Goal: Information Seeking & Learning: Learn about a topic

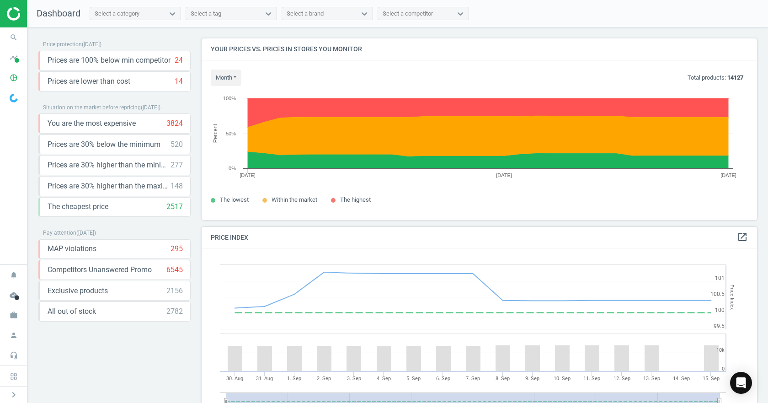
scroll to position [224, 563]
click at [6, 58] on icon "timeline" at bounding box center [13, 57] width 17 height 17
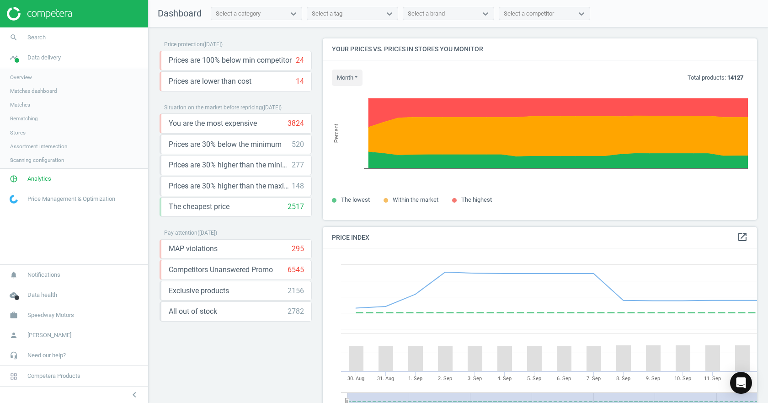
scroll to position [224, 442]
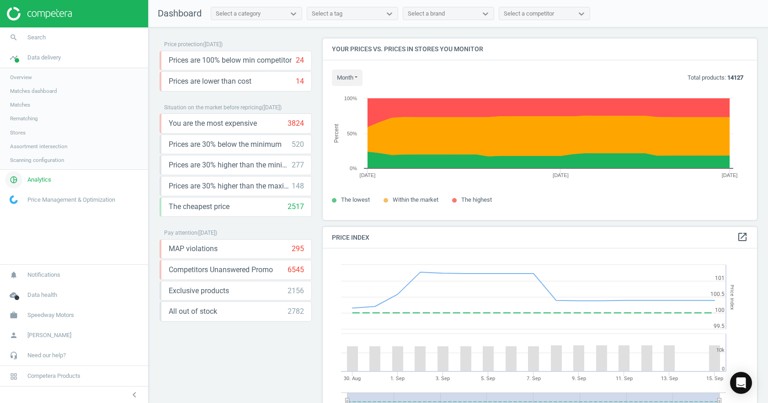
click at [28, 178] on span "Analytics" at bounding box center [39, 180] width 24 height 8
click at [24, 125] on span "Price index" at bounding box center [23, 124] width 26 height 7
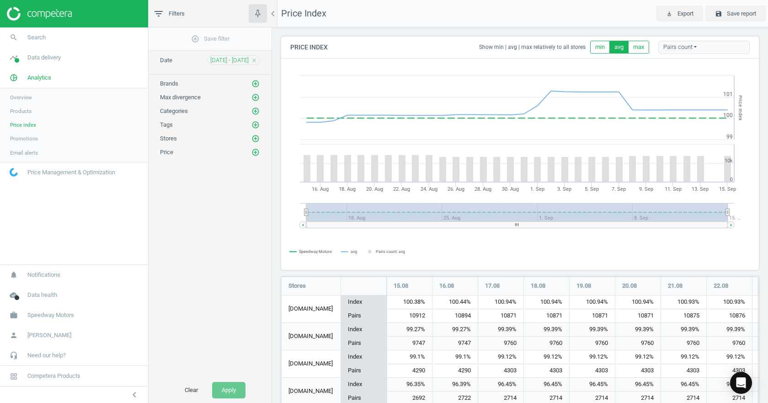
scroll to position [172, 485]
click at [258, 85] on icon "add_circle_outline" at bounding box center [255, 84] width 8 height 8
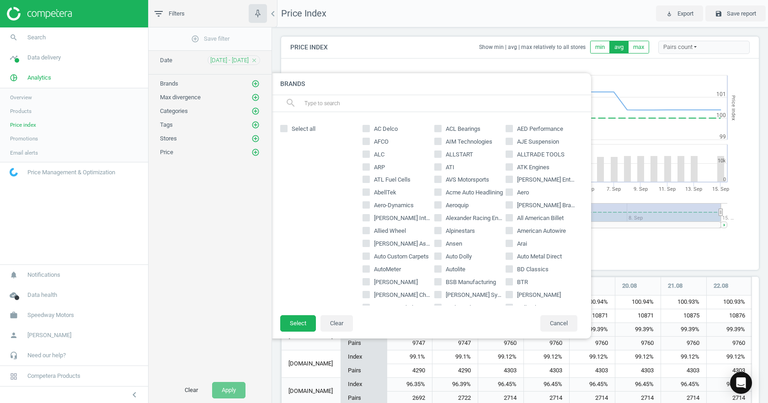
click at [315, 101] on input "text" at bounding box center [443, 103] width 281 height 15
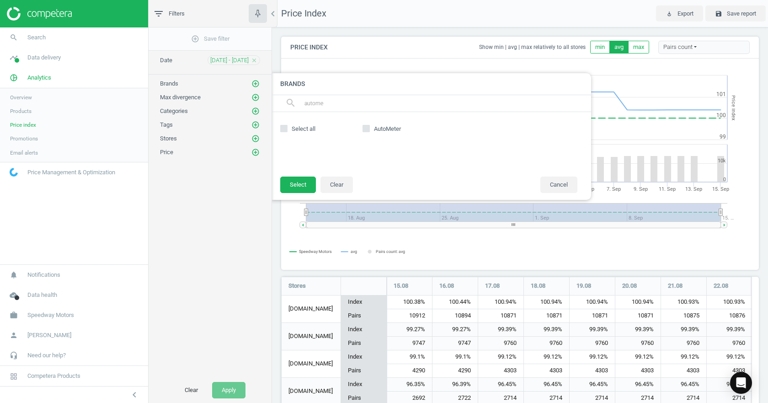
type input "autome"
click at [367, 126] on input "AutoMeter" at bounding box center [366, 128] width 6 height 6
checkbox input "true"
click at [290, 182] on button "Select" at bounding box center [298, 184] width 36 height 16
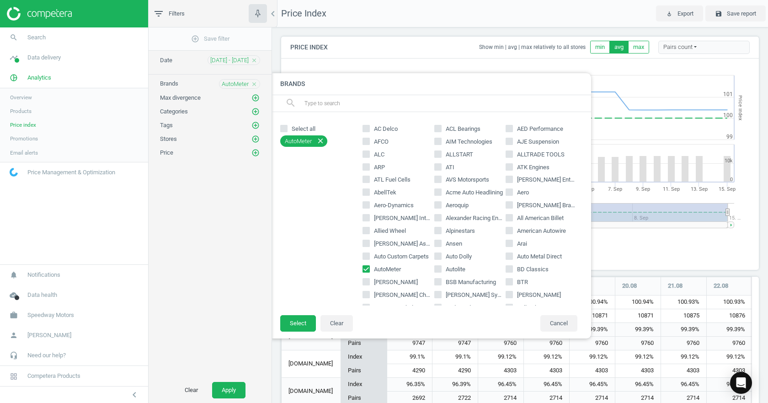
scroll to position [5, 5]
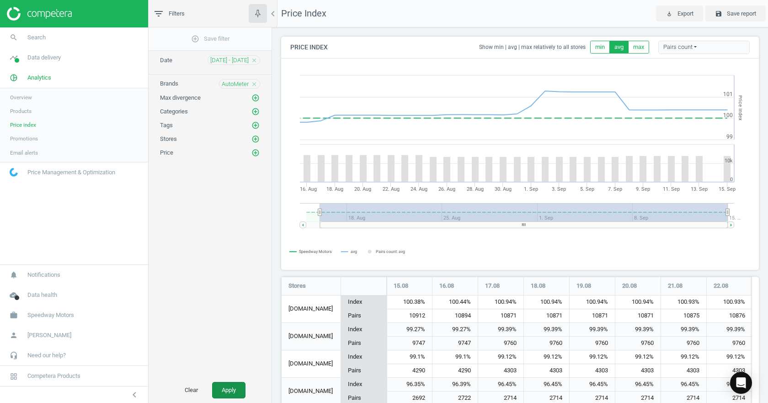
click at [238, 388] on button "Apply" at bounding box center [228, 390] width 33 height 16
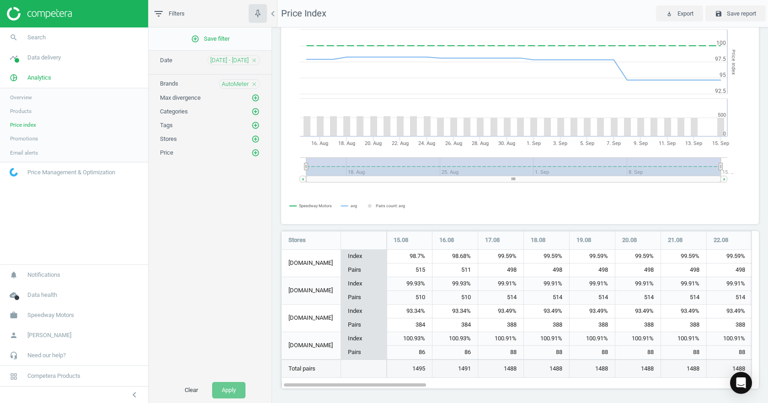
scroll to position [48, 0]
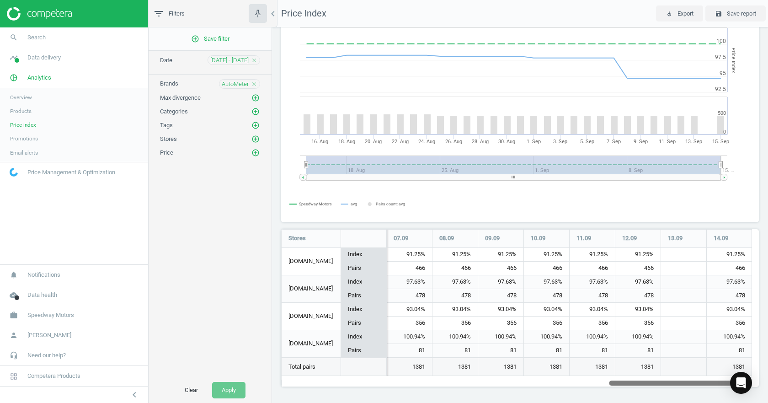
drag, startPoint x: 383, startPoint y: 384, endPoint x: 803, endPoint y: 360, distance: 419.9
click at [767, 360] on html "Group 2 Created with Sketch. ic/cloud_download/grey600 Created with Sketch. gra…" at bounding box center [384, 201] width 768 height 403
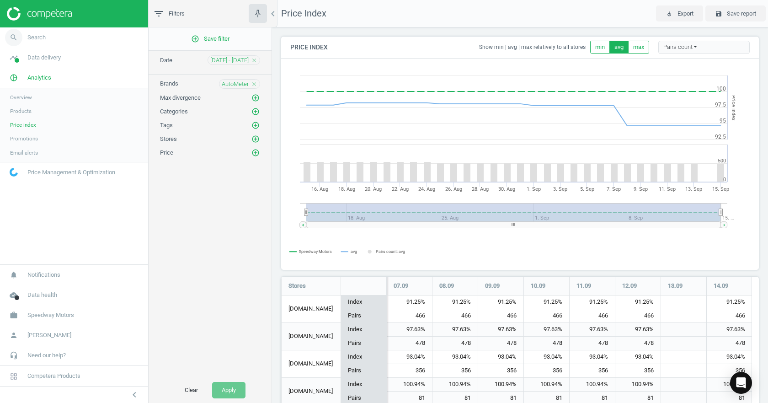
click at [54, 40] on link "search Search" at bounding box center [74, 37] width 148 height 20
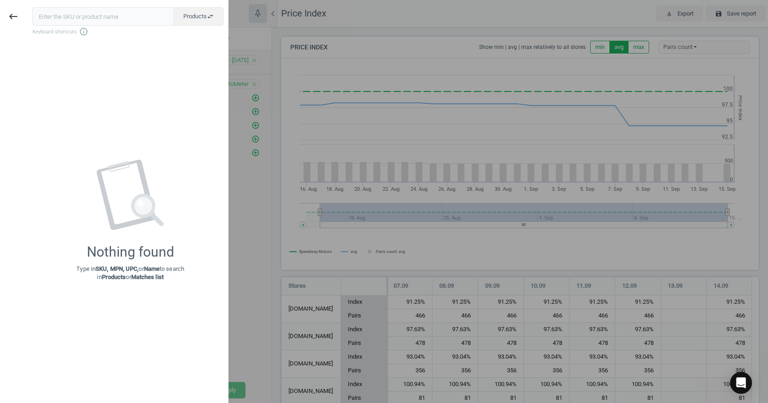
scroll to position [5, 5]
click at [117, 18] on input "text" at bounding box center [103, 16] width 142 height 18
type input "182233908"
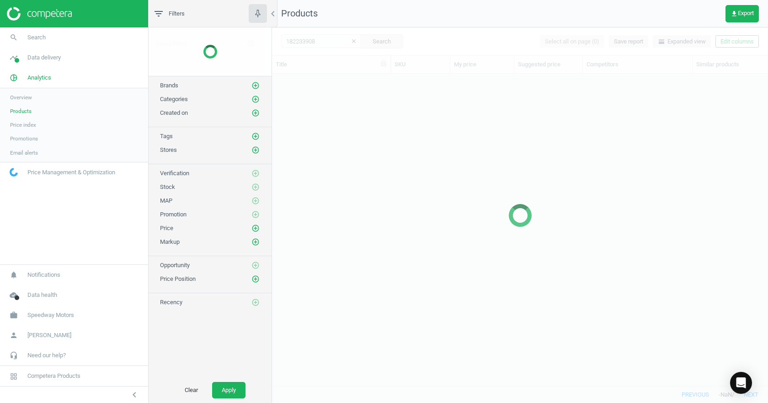
scroll to position [298, 489]
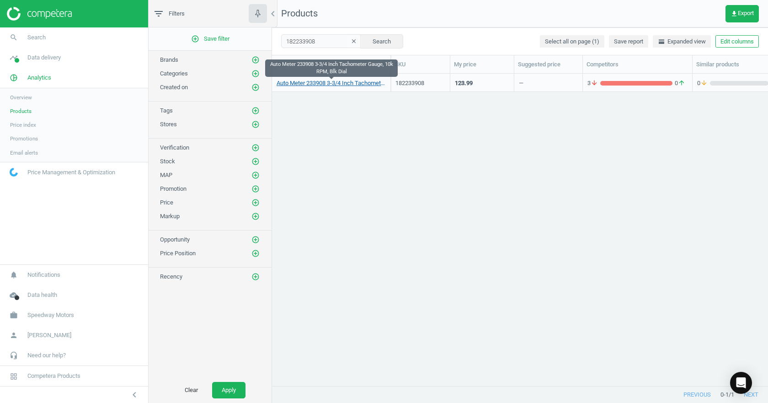
click at [338, 85] on link "Auto Meter 233908 3-3/4 Inch Tachometer Gauge, 10k RPM, Blk Dial" at bounding box center [331, 83] width 109 height 8
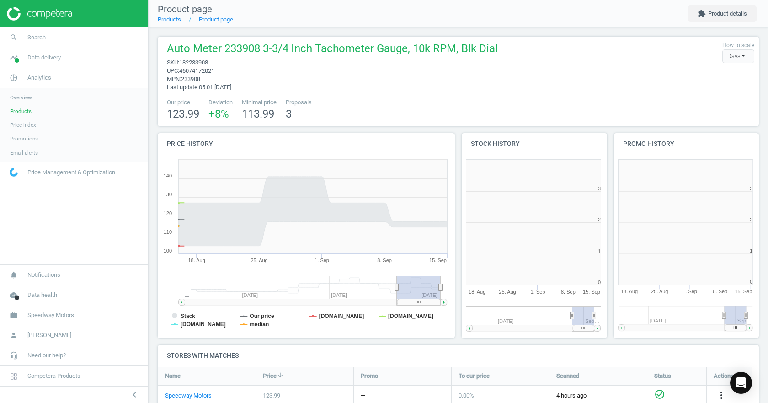
scroll to position [197, 158]
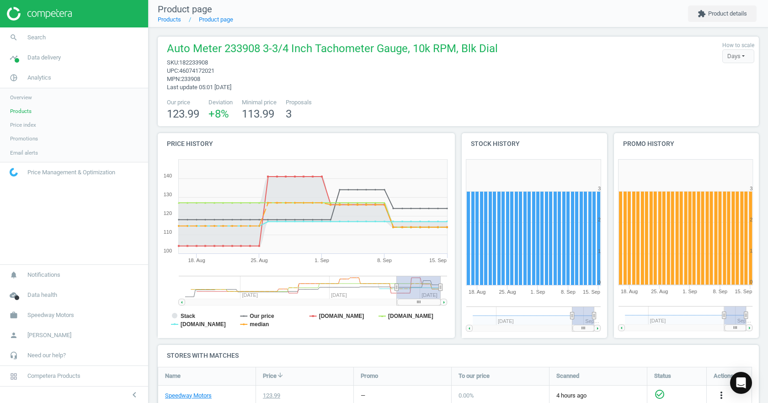
drag, startPoint x: 439, startPoint y: 287, endPoint x: 463, endPoint y: 284, distance: 23.4
click at [461, 290] on div "Price history Created with Highstock 6.2.0 Stack Our price summitracing.com jeg…" at bounding box center [458, 239] width 608 height 212
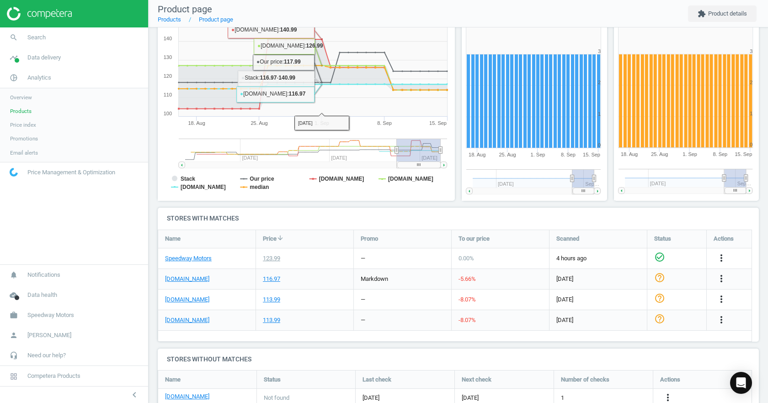
scroll to position [168, 0]
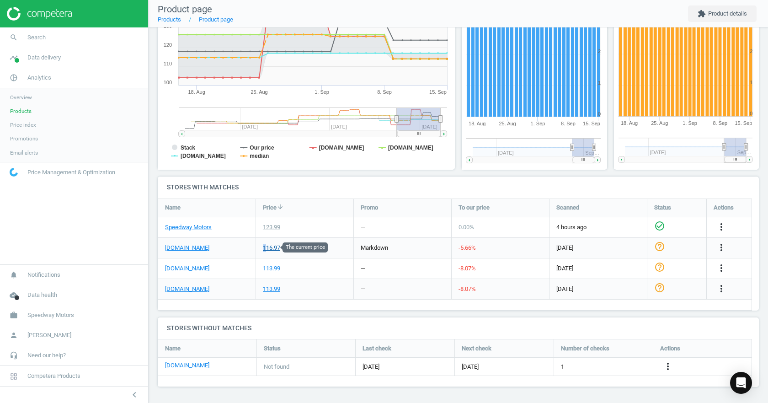
click at [265, 246] on div "116.97" at bounding box center [271, 248] width 17 height 8
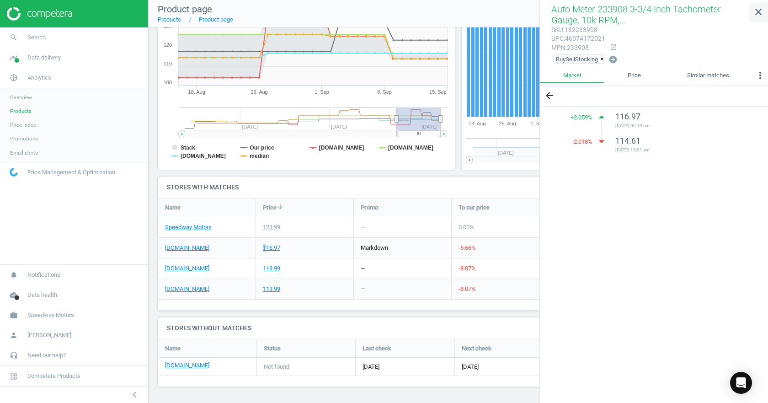
click at [763, 8] on icon "close" at bounding box center [758, 11] width 11 height 11
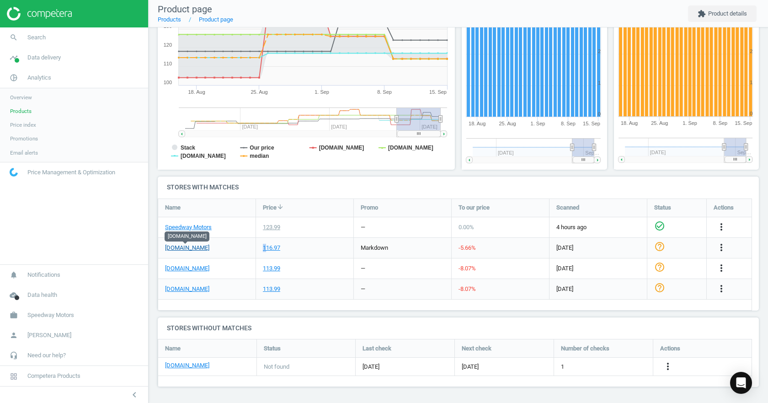
click at [170, 246] on link "[DOMAIN_NAME]" at bounding box center [187, 248] width 44 height 8
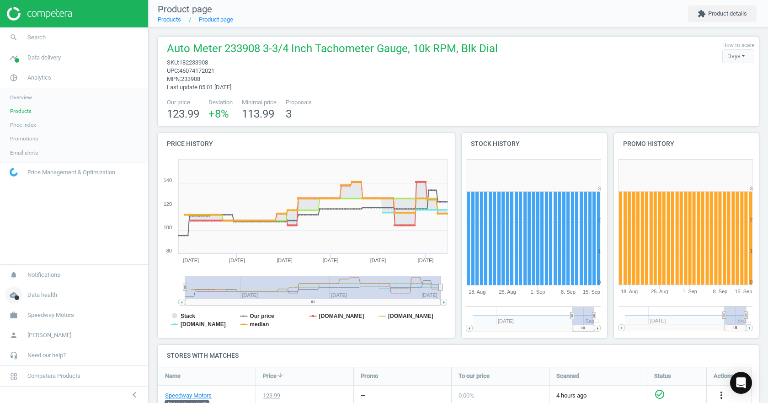
drag, startPoint x: 395, startPoint y: 286, endPoint x: 139, endPoint y: 292, distance: 256.0
click at [139, 292] on section "search Search timeline Data delivery Overview Matches dashboard Matches Rematch…" at bounding box center [384, 201] width 768 height 403
drag, startPoint x: 182, startPoint y: 290, endPoint x: 356, endPoint y: 288, distance: 173.2
click at [356, 288] on icon "Created with Highstock 6.2.0 Stack Our price summitracing.com jegs.com pitstopu…" at bounding box center [305, 246] width 294 height 183
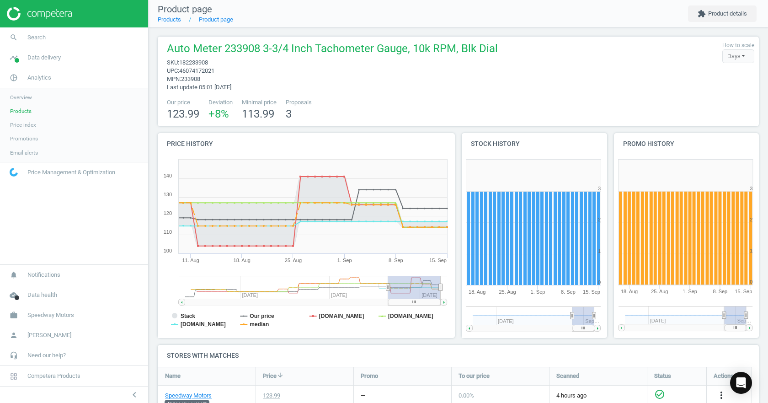
drag, startPoint x: 185, startPoint y: 288, endPoint x: 390, endPoint y: 287, distance: 205.2
click at [390, 287] on icon at bounding box center [388, 286] width 4 height 7
click at [405, 314] on tspan "[DOMAIN_NAME]" at bounding box center [410, 316] width 45 height 6
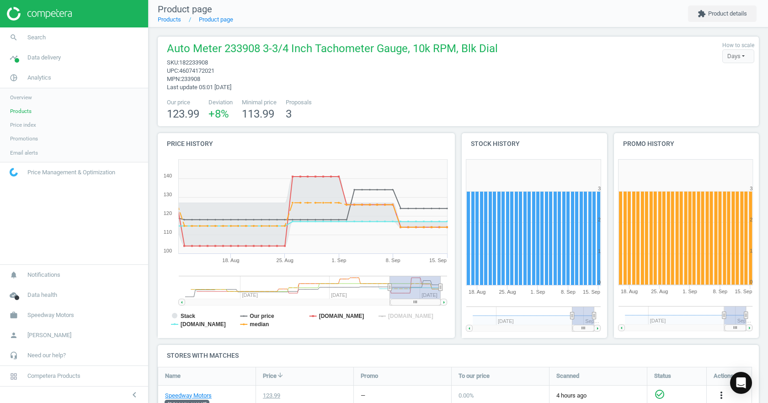
click at [402, 313] on tspan "[DOMAIN_NAME]" at bounding box center [410, 316] width 45 height 6
click at [256, 325] on tspan "median" at bounding box center [259, 324] width 19 height 6
click at [186, 315] on tspan "Stack" at bounding box center [188, 316] width 15 height 6
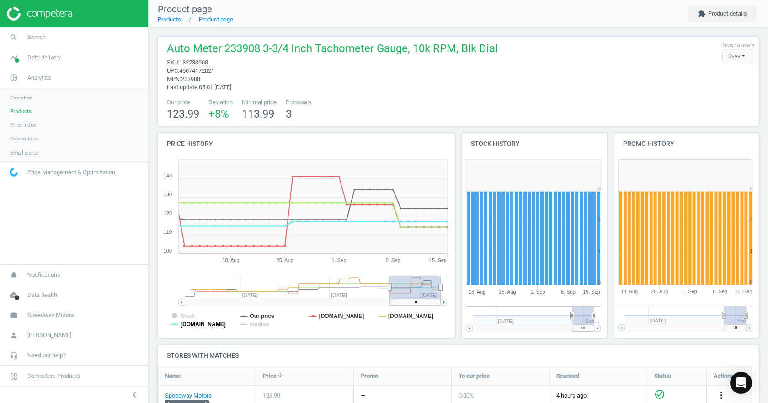
click at [199, 326] on tspan "[DOMAIN_NAME]" at bounding box center [203, 324] width 45 height 6
click at [255, 314] on tspan "Our price" at bounding box center [262, 316] width 25 height 6
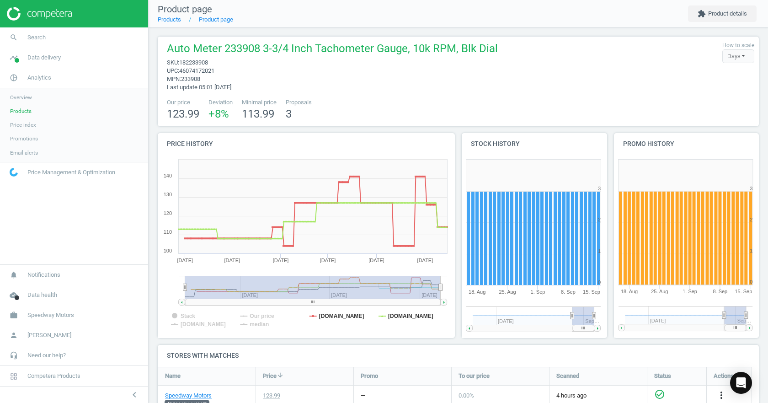
drag, startPoint x: 388, startPoint y: 287, endPoint x: 166, endPoint y: 307, distance: 222.5
click at [166, 307] on icon "Created with Highstock 6.2.0 Stack Our price summitracing.com jegs.com pitstopu…" at bounding box center [305, 246] width 294 height 183
click at [351, 316] on tspan "[DOMAIN_NAME]" at bounding box center [341, 316] width 45 height 6
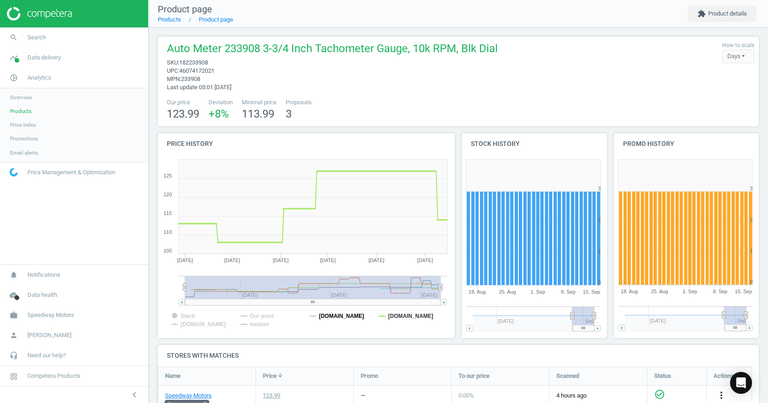
click at [346, 318] on tspan "[DOMAIN_NAME]" at bounding box center [341, 316] width 45 height 6
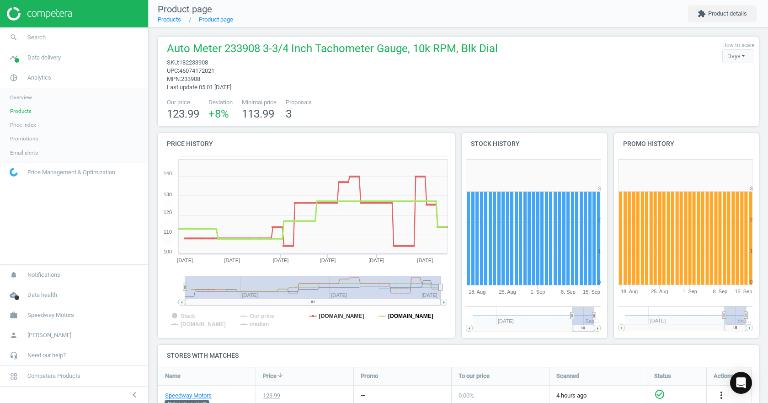
click at [396, 314] on tspan "[DOMAIN_NAME]" at bounding box center [410, 316] width 45 height 6
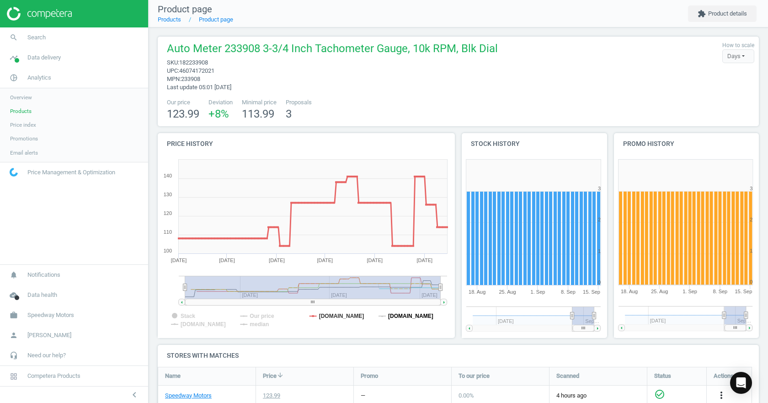
click at [404, 315] on tspan "[DOMAIN_NAME]" at bounding box center [410, 316] width 45 height 6
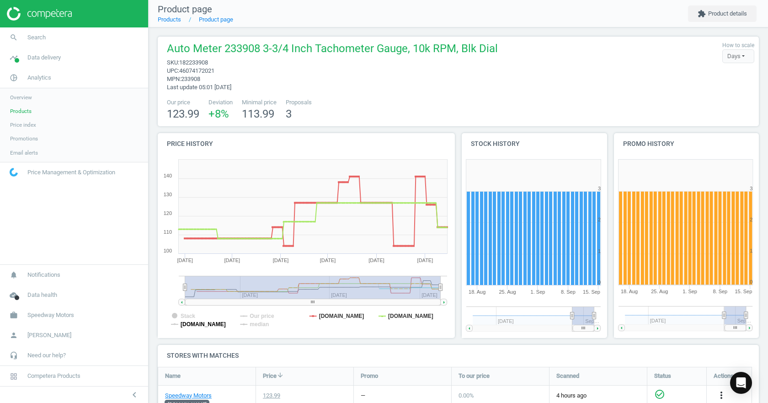
click at [198, 321] on tspan "[DOMAIN_NAME]" at bounding box center [203, 324] width 45 height 6
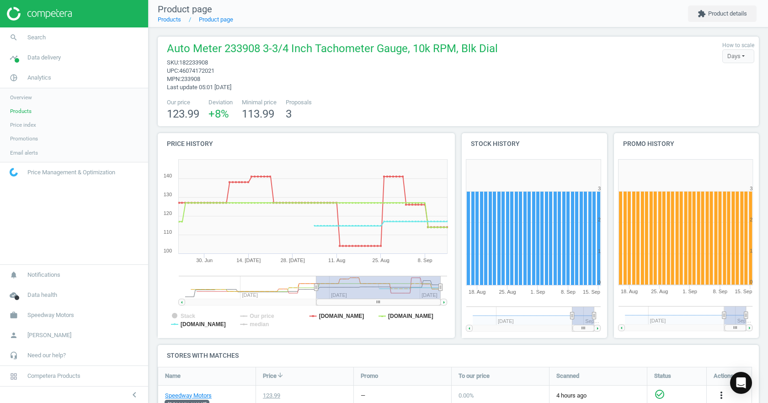
drag, startPoint x: 186, startPoint y: 288, endPoint x: 316, endPoint y: 282, distance: 130.4
click at [316, 282] on g at bounding box center [313, 291] width 268 height 30
click at [446, 345] on h4 "Stores with matches" at bounding box center [458, 355] width 601 height 21
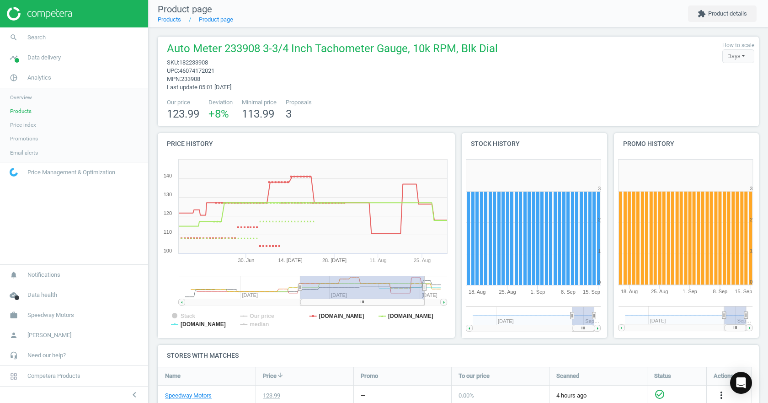
click at [313, 285] on g at bounding box center [313, 291] width 268 height 30
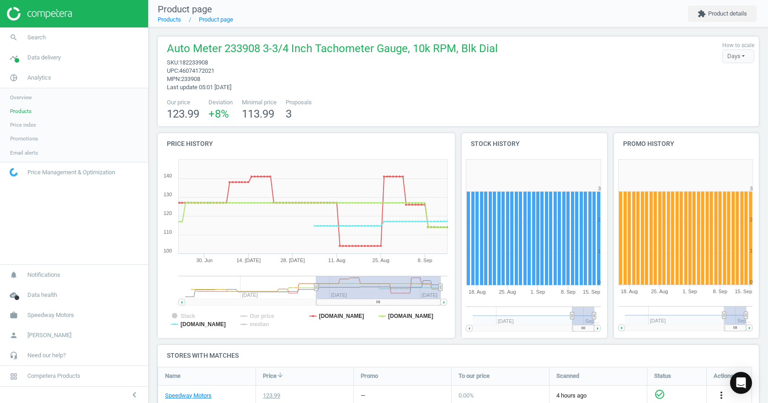
drag, startPoint x: 310, startPoint y: 288, endPoint x: 398, endPoint y: 284, distance: 88.3
click at [398, 284] on rect at bounding box center [378, 287] width 124 height 23
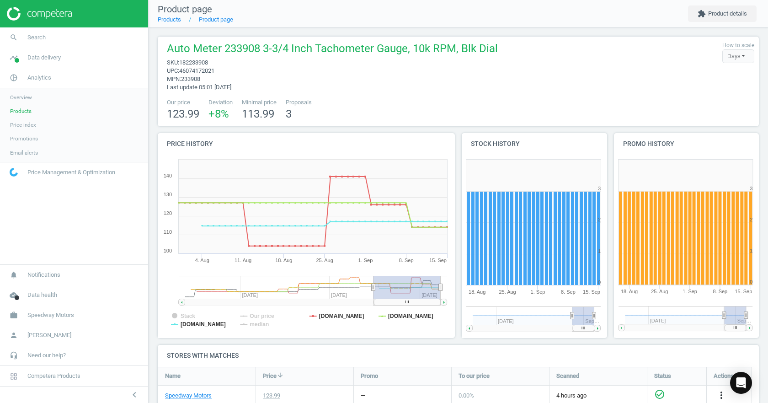
drag, startPoint x: 315, startPoint y: 287, endPoint x: 373, endPoint y: 282, distance: 58.2
click at [373, 282] on g at bounding box center [313, 291] width 268 height 30
click at [416, 347] on h4 "Stores with matches" at bounding box center [458, 355] width 601 height 21
click at [253, 315] on tspan "Our price" at bounding box center [262, 316] width 25 height 6
click at [26, 111] on span "Products" at bounding box center [20, 110] width 21 height 7
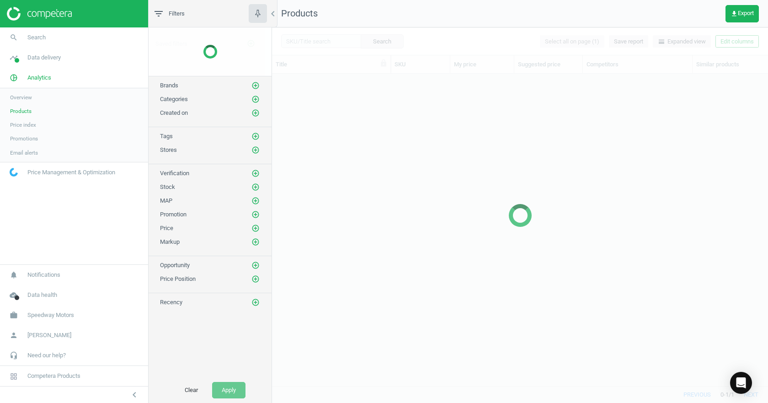
scroll to position [298, 489]
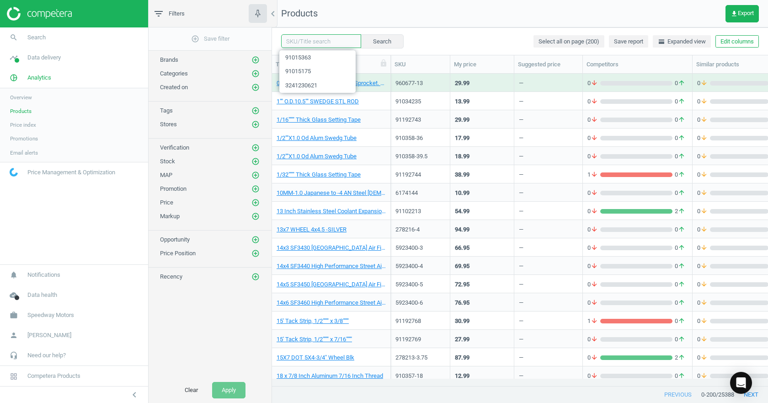
click at [342, 45] on input "text" at bounding box center [321, 41] width 80 height 14
type input "autometer"
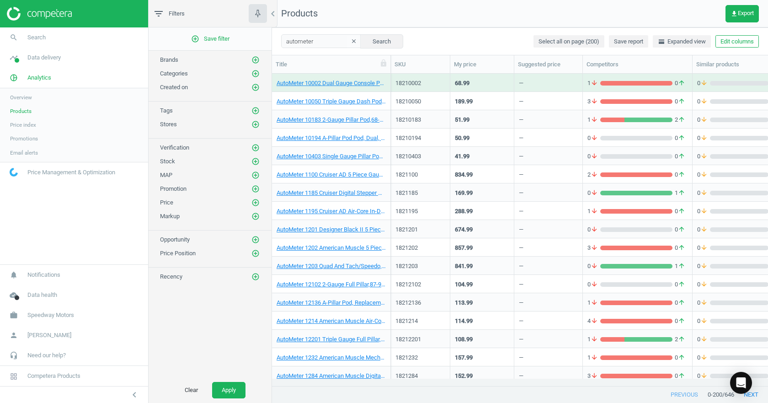
click at [346, 78] on div "AutoMeter 10002 Dual Gauge Console Pod, 68-69 Camaro, 68-74 Nova" at bounding box center [331, 83] width 109 height 16
click at [345, 83] on link "AutoMeter 10002 Dual Gauge Console Pod, 68-69 Camaro, 68-74 Nova" at bounding box center [331, 83] width 109 height 8
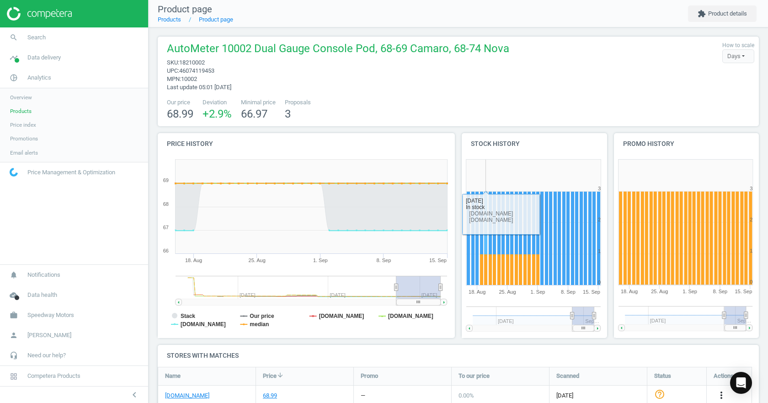
scroll to position [46, 0]
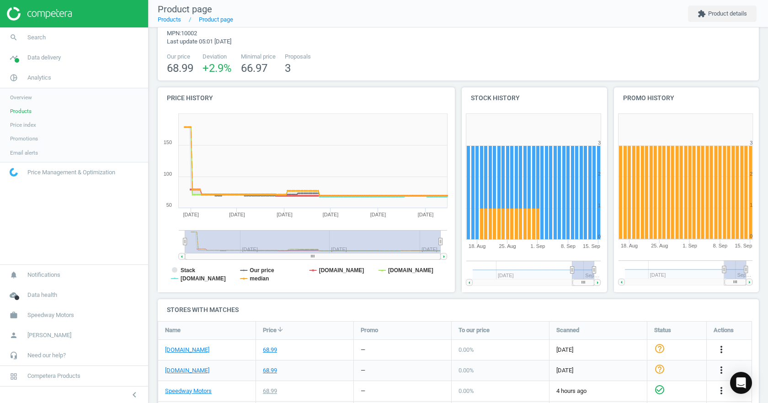
drag, startPoint x: 394, startPoint y: 242, endPoint x: 96, endPoint y: 246, distance: 298.5
click at [96, 246] on section "search Search timeline Data delivery Overview Matches dashboard Matches Rematch…" at bounding box center [384, 201] width 768 height 403
drag, startPoint x: 187, startPoint y: 240, endPoint x: 220, endPoint y: 243, distance: 32.6
click at [252, 240] on rect at bounding box center [313, 241] width 256 height 23
drag, startPoint x: 179, startPoint y: 243, endPoint x: 203, endPoint y: 242, distance: 24.2
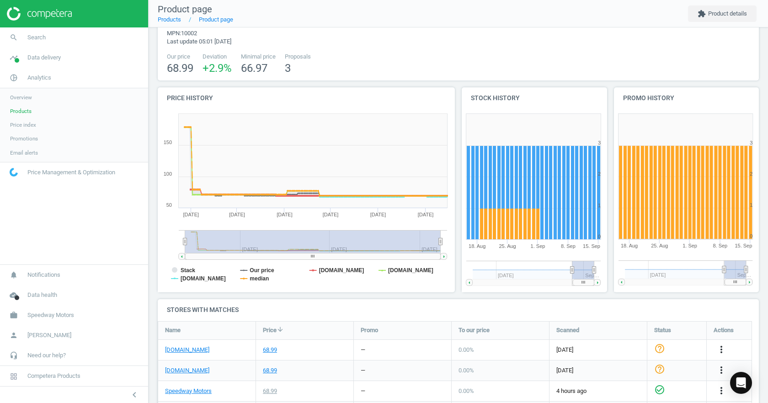
click at [203, 242] on icon "Created with Highstock 6.2.0 Stack Our price summitracing.com jegs.com pitstopu…" at bounding box center [305, 200] width 294 height 183
drag, startPoint x: 182, startPoint y: 241, endPoint x: 216, endPoint y: 241, distance: 33.4
click at [221, 240] on icon "Created with Highstock 6.2.0 Stack Our price summitracing.com jegs.com pitstopu…" at bounding box center [305, 200] width 294 height 183
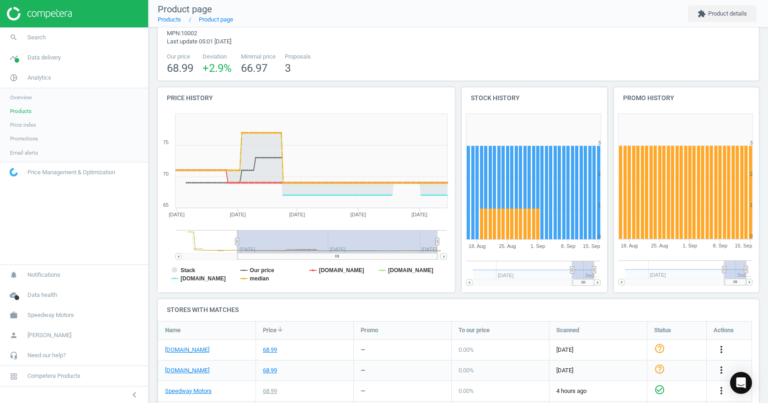
drag, startPoint x: 185, startPoint y: 243, endPoint x: 237, endPoint y: 244, distance: 52.6
click at [237, 244] on icon at bounding box center [237, 241] width 4 height 7
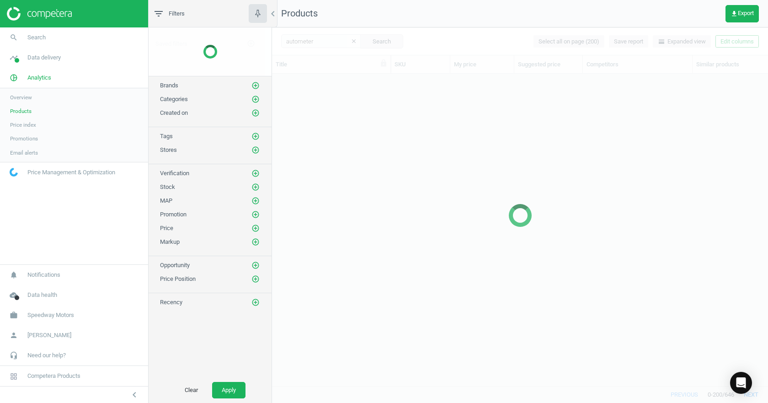
scroll to position [298, 489]
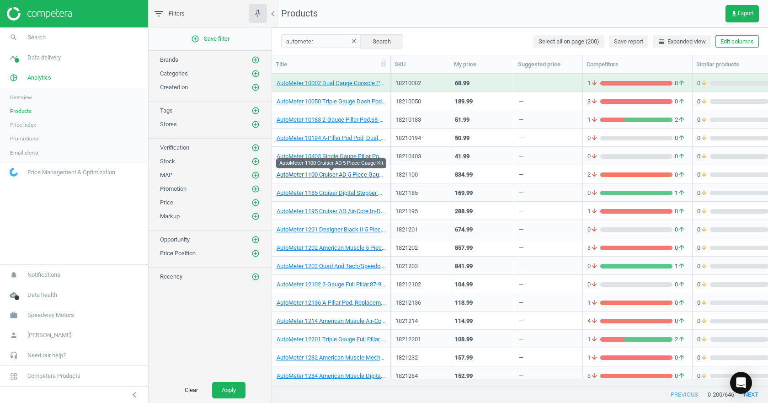
click at [345, 172] on link "AutoMeter 1100 Cruiser AD 5 Piece Gauge Kit" at bounding box center [331, 174] width 109 height 8
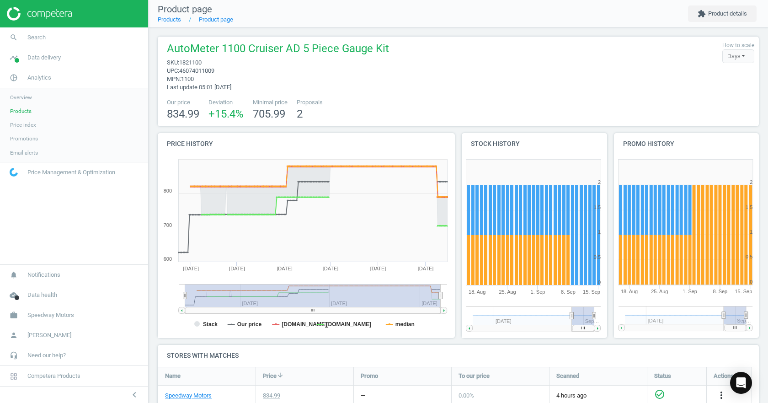
drag, startPoint x: 396, startPoint y: 296, endPoint x: 162, endPoint y: 284, distance: 234.3
click at [164, 284] on icon "Created with Highstock 6.2.0 Stack Our price jegs.com summitracing.com median S…" at bounding box center [305, 246] width 294 height 183
click at [202, 70] on span "46074011009" at bounding box center [196, 70] width 35 height 7
click at [197, 63] on span "1821100" at bounding box center [190, 62] width 22 height 7
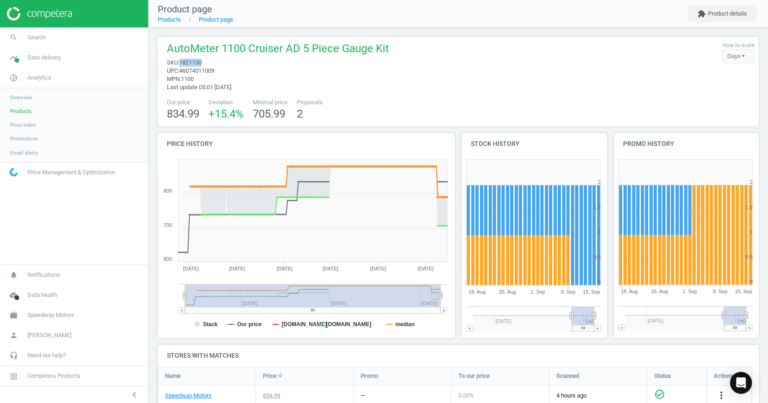
click at [197, 63] on span "1821100" at bounding box center [190, 62] width 22 height 7
copy span "1821100"
drag, startPoint x: 441, startPoint y: 296, endPoint x: 447, endPoint y: 296, distance: 5.9
click at [447, 296] on icon "Created with Highstock 6.2.0 Stack Our price jegs.com summitracing.com median S…" at bounding box center [305, 246] width 294 height 183
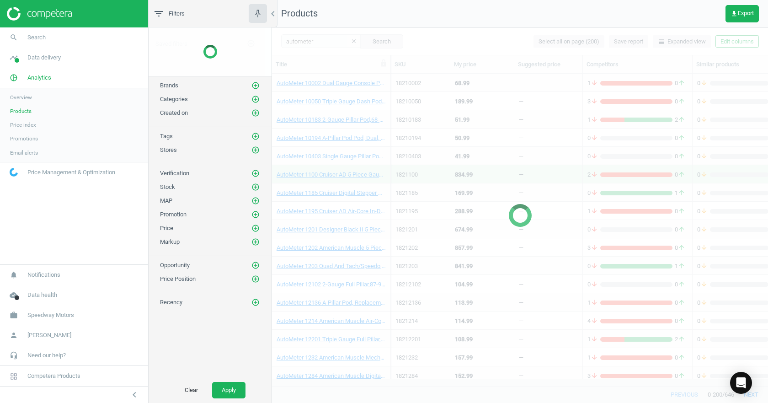
scroll to position [298, 489]
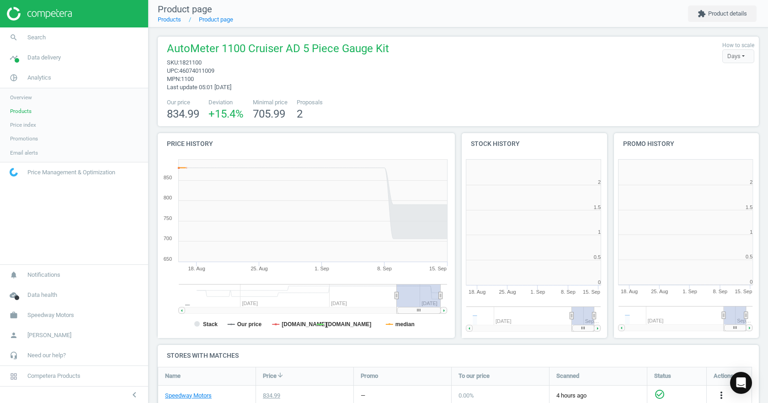
scroll to position [197, 158]
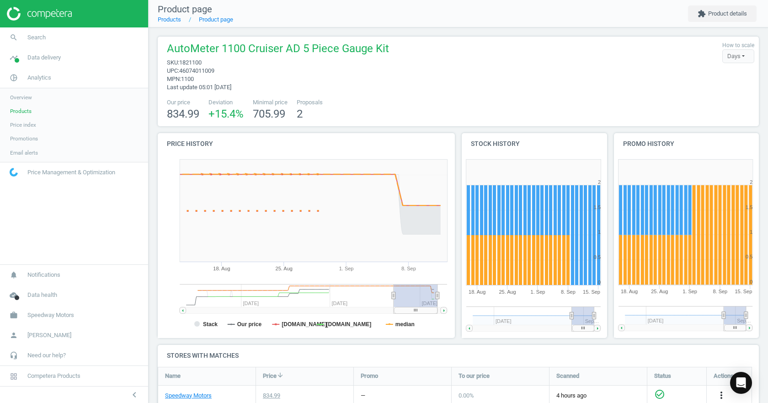
click at [394, 295] on g at bounding box center [313, 299] width 267 height 30
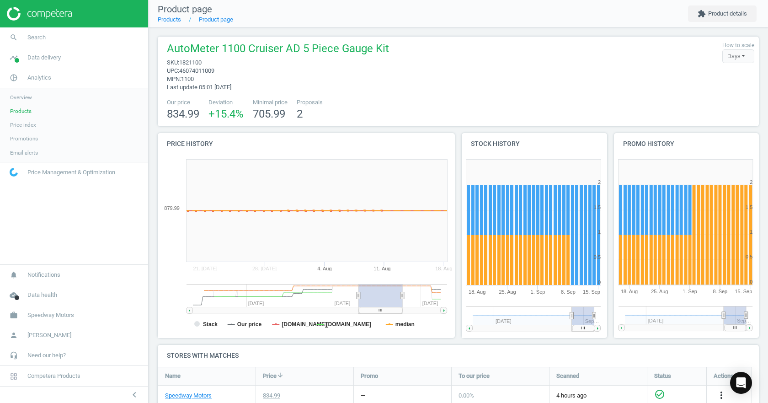
click at [369, 296] on g at bounding box center [316, 299] width 261 height 30
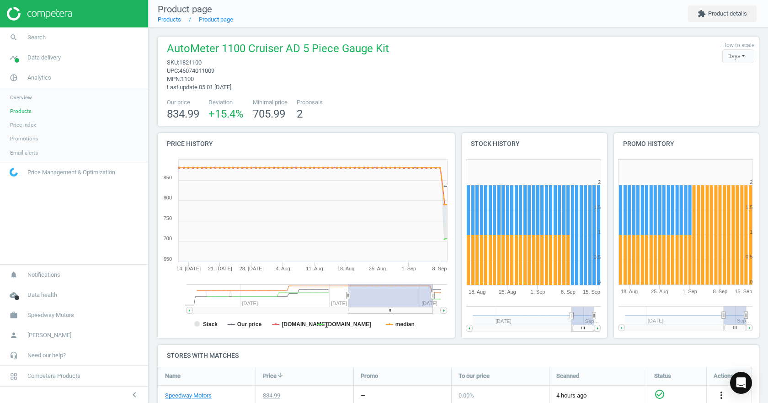
drag, startPoint x: 393, startPoint y: 298, endPoint x: 494, endPoint y: 302, distance: 100.6
click at [494, 302] on div "Price history Created with Highstock 6.2.0 Stack Our price jegs.com summitracin…" at bounding box center [458, 239] width 608 height 212
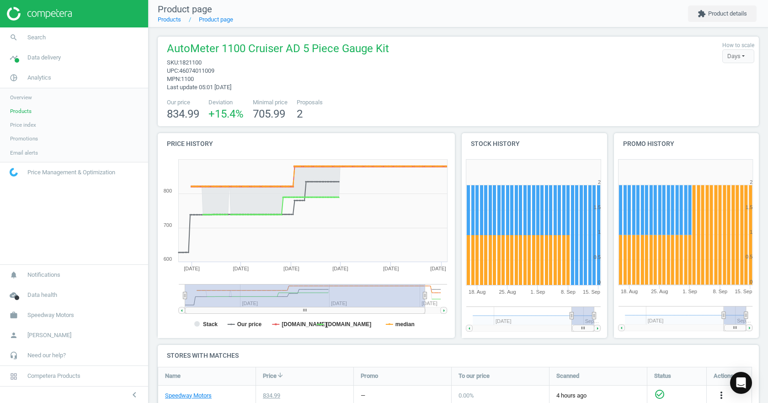
drag, startPoint x: 349, startPoint y: 295, endPoint x: 264, endPoint y: 293, distance: 84.6
click at [129, 295] on section "search Search timeline Data delivery Overview Matches dashboard Matches Rematch…" at bounding box center [384, 201] width 768 height 403
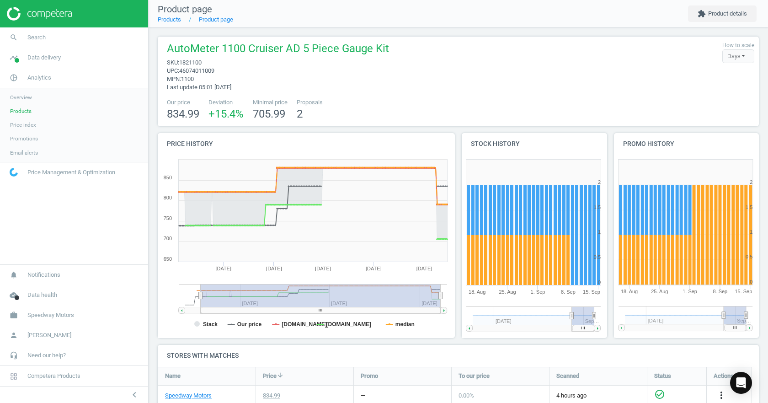
drag, startPoint x: 387, startPoint y: 299, endPoint x: 458, endPoint y: 304, distance: 71.5
click at [458, 304] on div "Price history Created with Highstock 6.2.0 Stack Our price jegs.com summitracin…" at bounding box center [458, 239] width 608 height 212
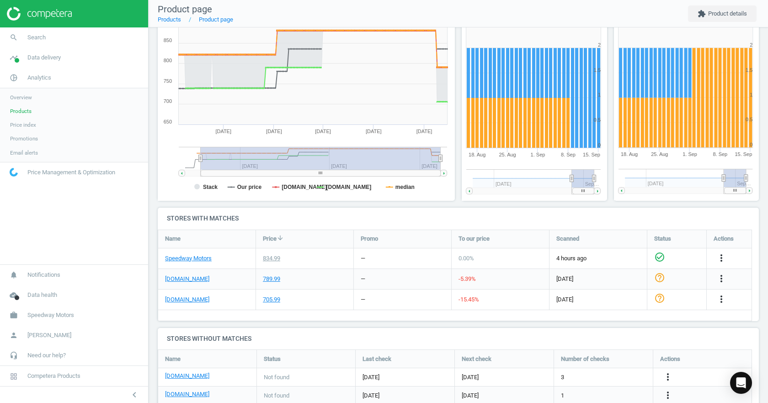
scroll to position [46, 0]
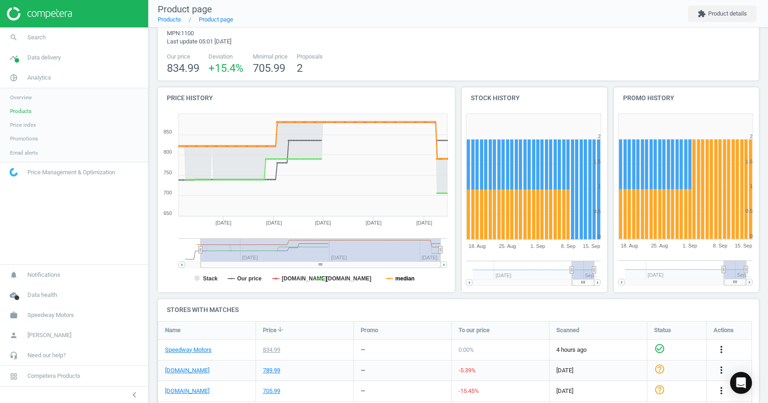
click at [407, 278] on tspan "median" at bounding box center [404, 278] width 19 height 6
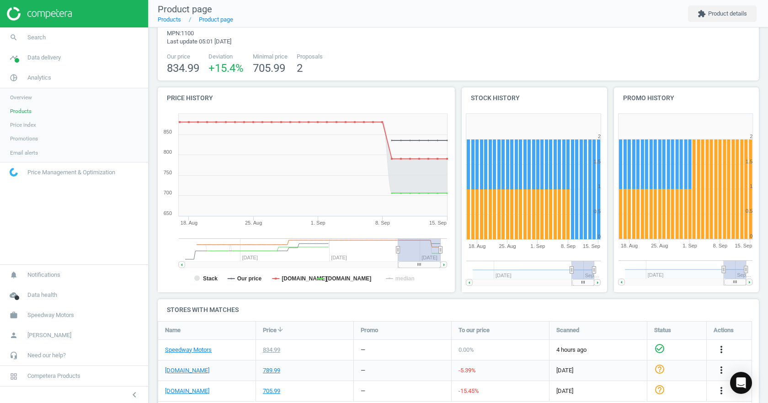
drag, startPoint x: 199, startPoint y: 250, endPoint x: 401, endPoint y: 259, distance: 201.8
click at [401, 259] on g at bounding box center [313, 253] width 268 height 30
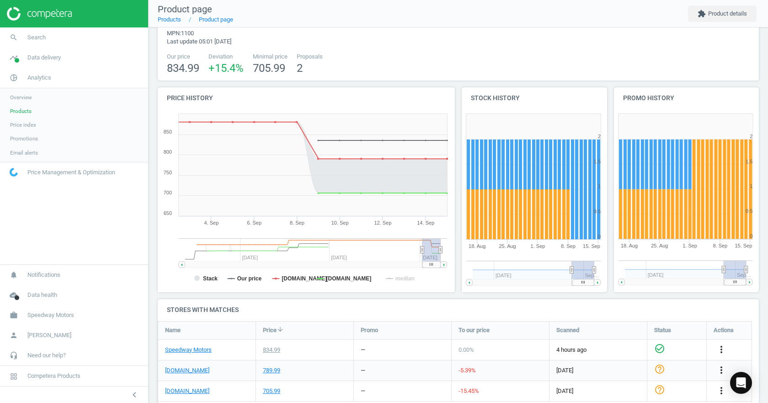
drag, startPoint x: 401, startPoint y: 251, endPoint x: 422, endPoint y: 252, distance: 21.5
click at [422, 252] on icon at bounding box center [423, 249] width 4 height 7
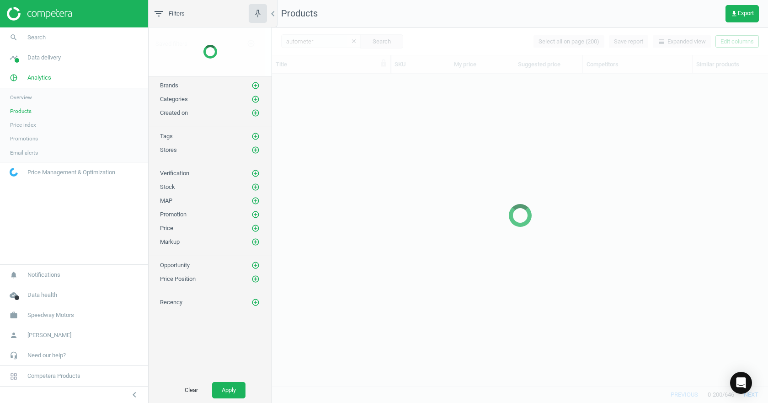
scroll to position [298, 489]
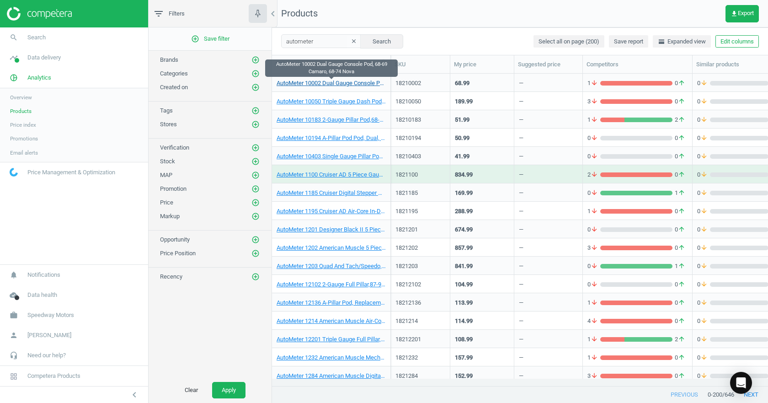
click at [330, 83] on link "AutoMeter 10002 Dual Gauge Console Pod, 68-69 Camaro, 68-74 Nova" at bounding box center [331, 83] width 109 height 8
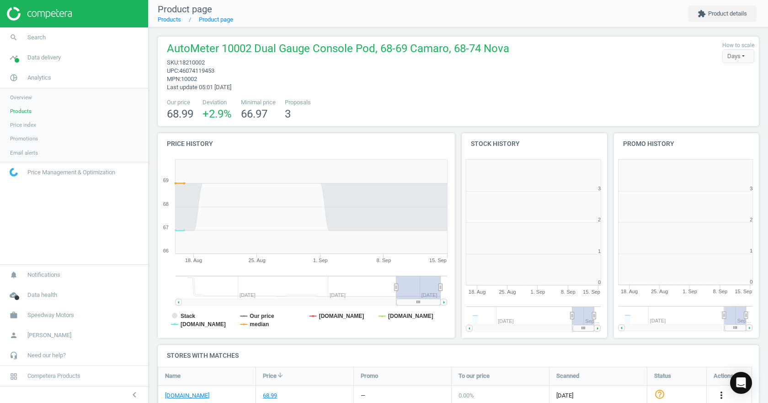
scroll to position [5, 5]
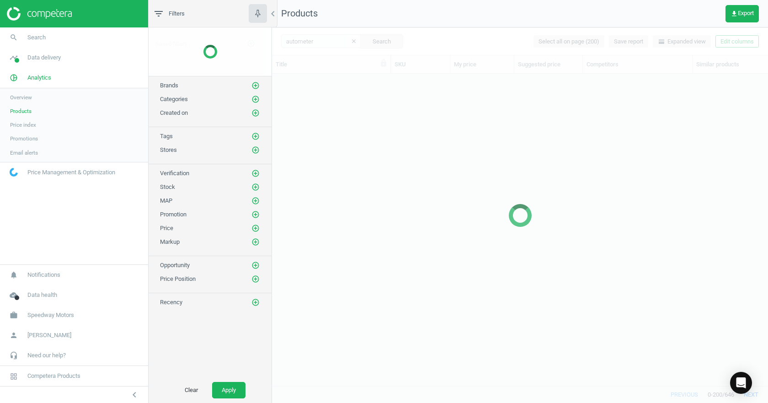
scroll to position [298, 489]
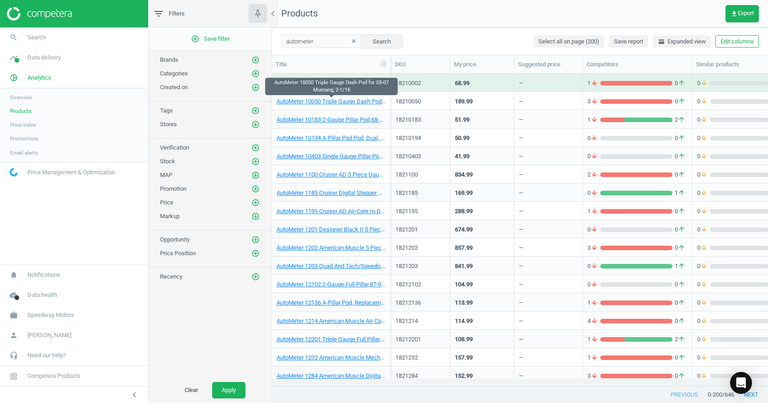
click at [335, 101] on link "AutoMeter 10050 Triple Gauge Dash Pod for 05-07 Mustang, 2-1/16" at bounding box center [331, 101] width 109 height 8
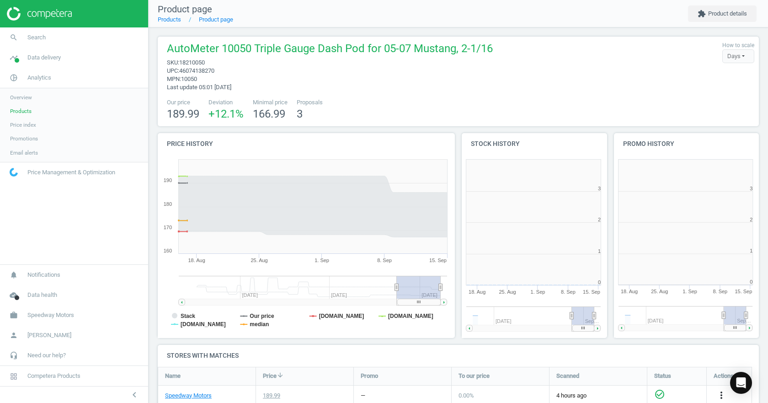
scroll to position [197, 158]
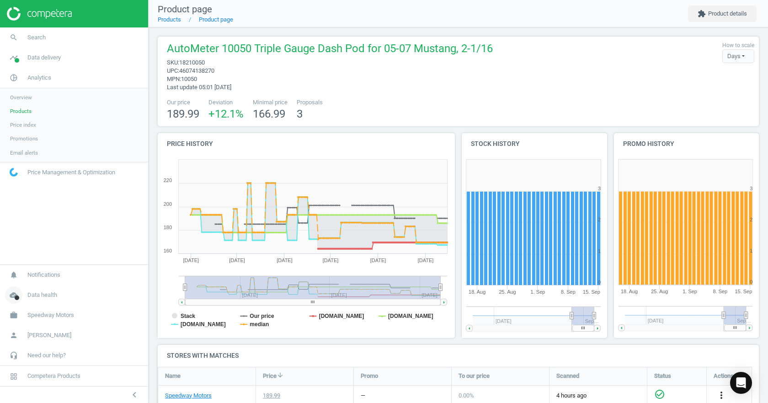
drag, startPoint x: 394, startPoint y: 285, endPoint x: 147, endPoint y: 285, distance: 247.3
click at [169, 291] on icon "Created with Highstock 6.2.0 Stack Our price pitstopusa.com jegs.com summitraci…" at bounding box center [305, 246] width 294 height 183
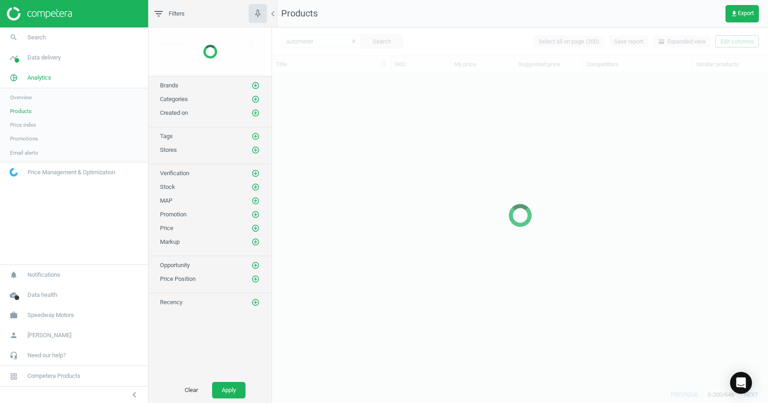
scroll to position [298, 489]
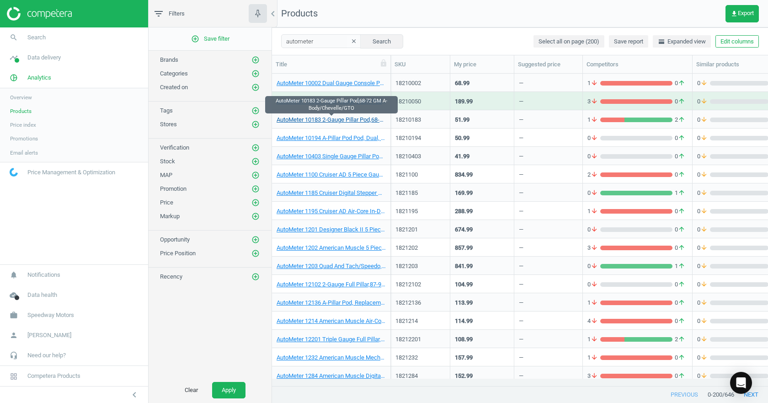
click at [314, 122] on link "AutoMeter 10183 2-Gauge Pillar Pod,68-72 GM A-Body/Chevelle/GTO" at bounding box center [331, 120] width 109 height 8
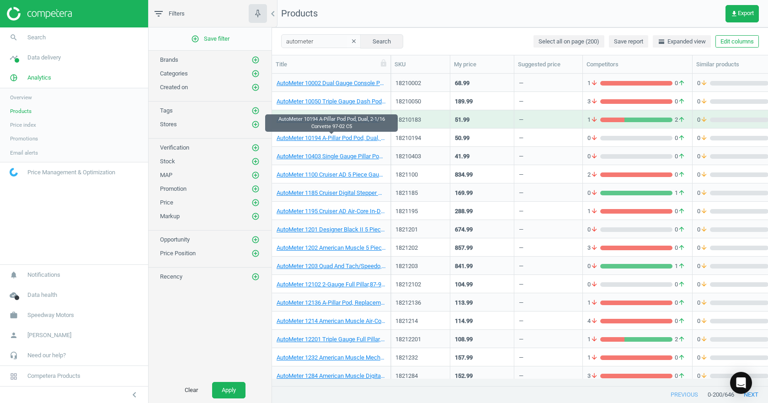
click at [346, 139] on link "AutoMeter 10194 A-Pillar Pod Pod, Dual, 2-1/16 Corvette 97-02 C5" at bounding box center [331, 138] width 109 height 8
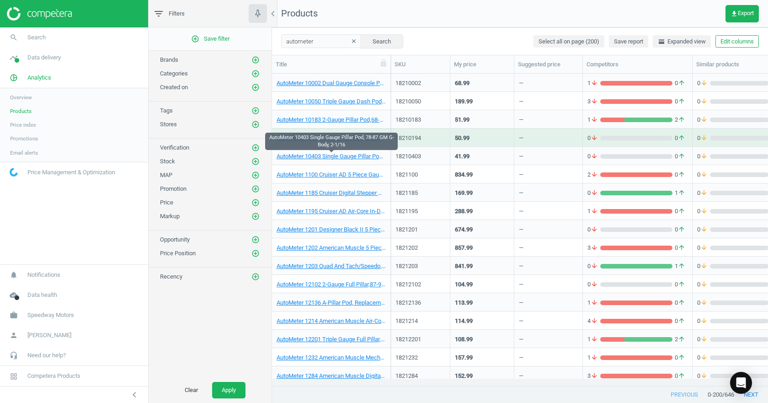
click at [341, 158] on link "AutoMeter 10403 Single Gauge Pillar Pod, 78-87 GM G-Body, 2-1/16" at bounding box center [331, 156] width 109 height 8
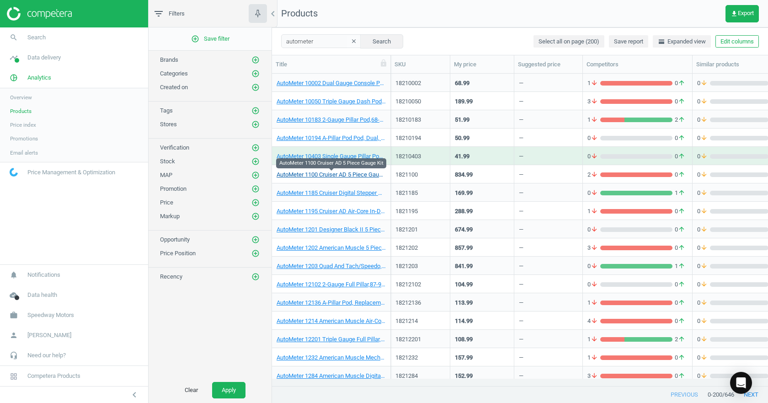
click at [347, 172] on link "AutoMeter 1100 Cruiser AD 5 Piece Gauge Kit" at bounding box center [331, 174] width 109 height 8
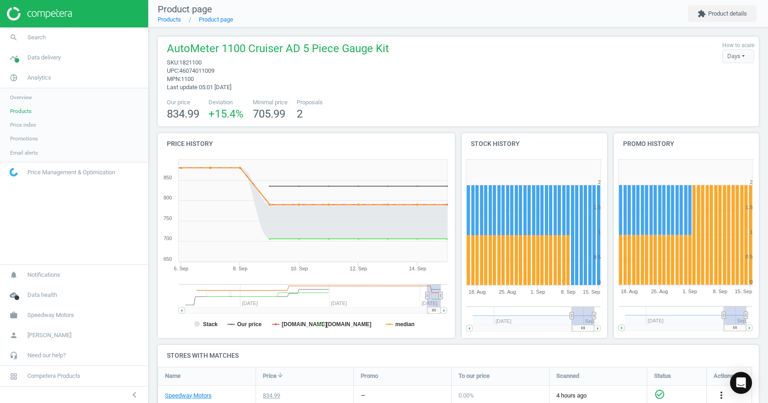
drag, startPoint x: 396, startPoint y: 294, endPoint x: 427, endPoint y: 293, distance: 31.1
click at [427, 293] on icon at bounding box center [428, 295] width 4 height 7
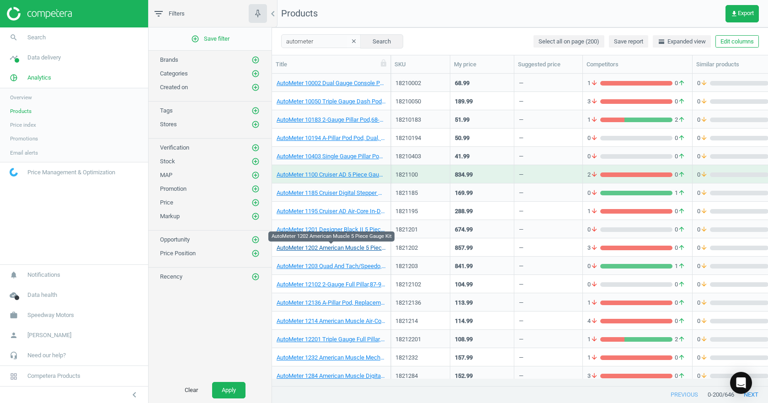
click at [330, 246] on link "AutoMeter 1202 American Muscle 5 Piece Gauge Kit" at bounding box center [331, 248] width 109 height 8
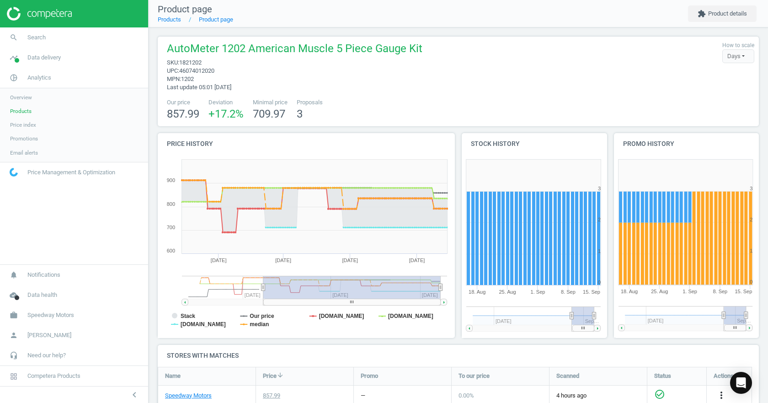
drag, startPoint x: 397, startPoint y: 287, endPoint x: 230, endPoint y: 276, distance: 167.6
click at [259, 292] on g at bounding box center [314, 291] width 265 height 30
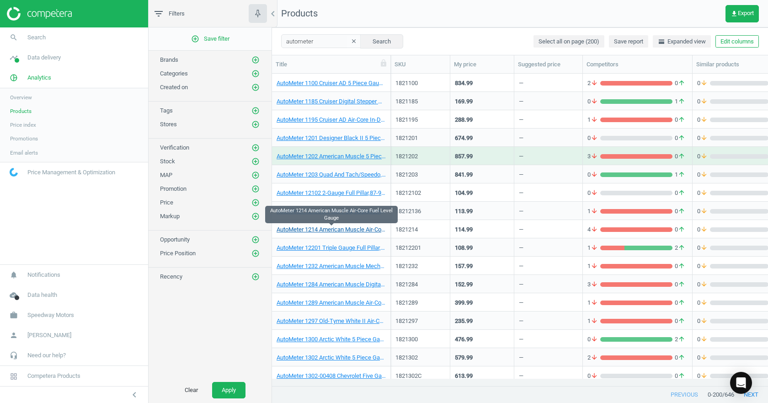
click at [362, 230] on link "AutoMeter 1214 American Muscle Air-Core Fuel Level Gauge" at bounding box center [331, 229] width 109 height 8
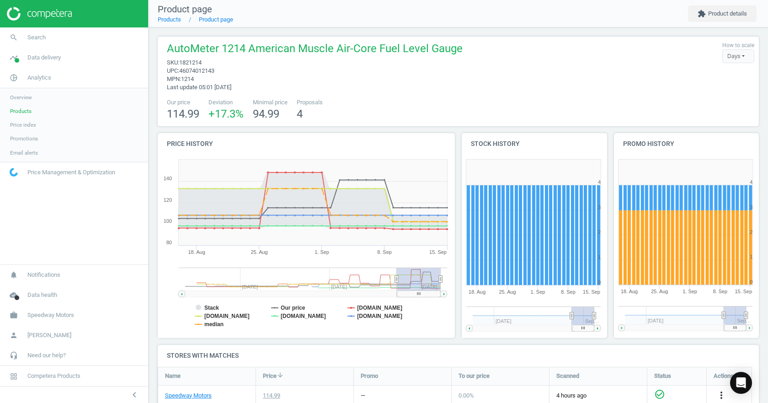
click at [656, 57] on div "AutoMeter 1214 American Muscle Air-Core Fuel Level Gauge sku : 1821214 upc : 46…" at bounding box center [458, 66] width 592 height 50
click at [191, 64] on span "1821214" at bounding box center [190, 62] width 22 height 7
copy span "1821214"
click at [324, 326] on rect at bounding box center [305, 246] width 294 height 183
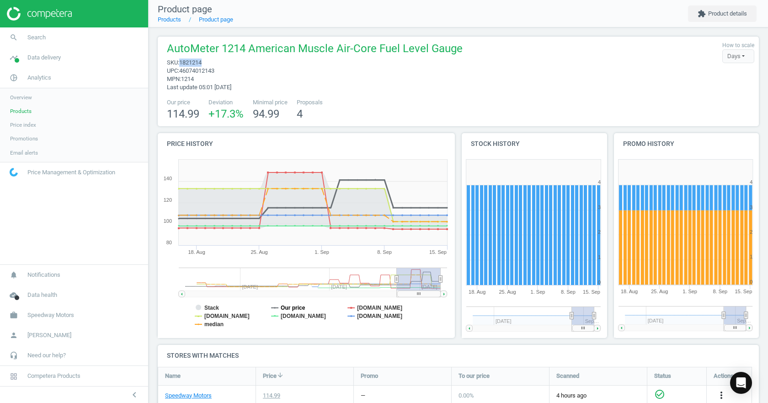
click at [283, 307] on tspan "Our price" at bounding box center [293, 307] width 25 height 6
click at [208, 306] on tspan "Stack" at bounding box center [211, 307] width 15 height 6
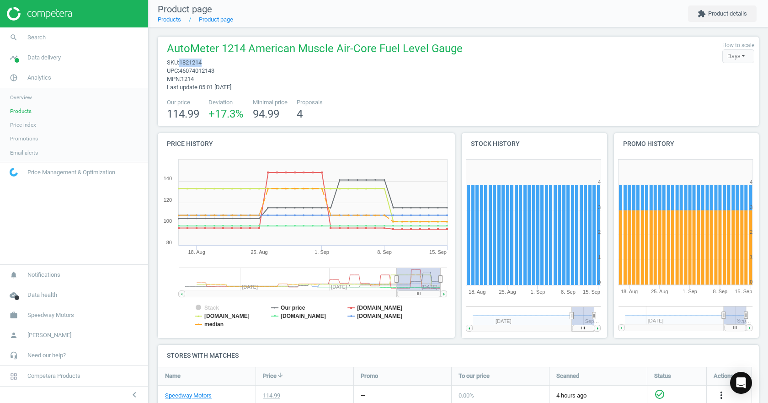
click at [208, 306] on tspan "Stack" at bounding box center [211, 307] width 15 height 6
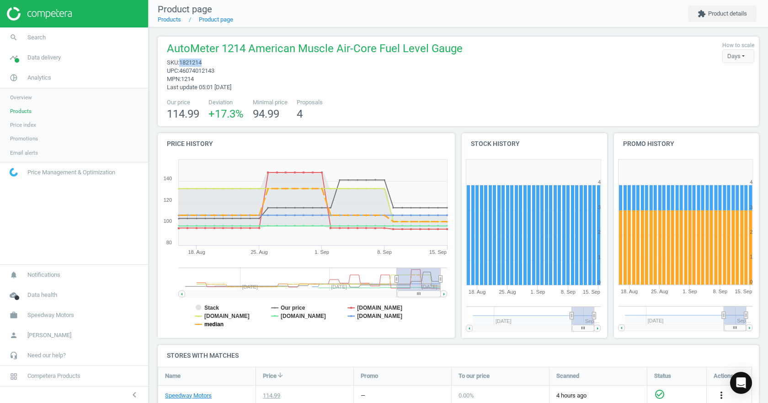
click at [212, 325] on tspan "median" at bounding box center [213, 324] width 19 height 6
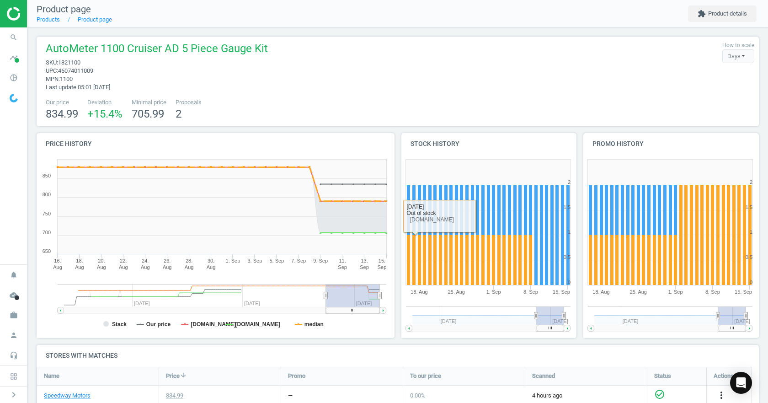
scroll to position [46, 0]
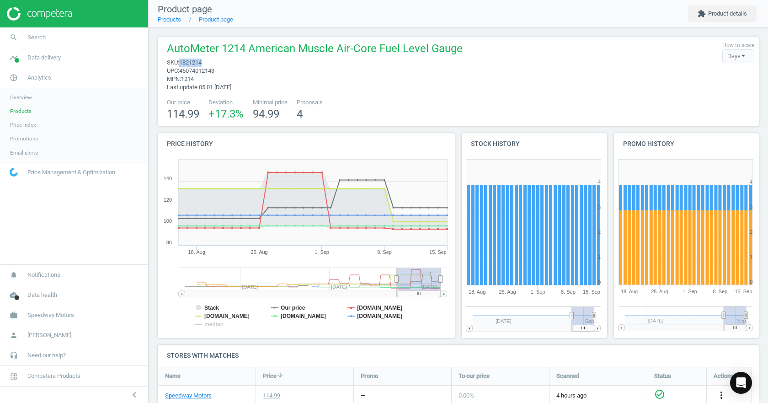
scroll to position [147, 608]
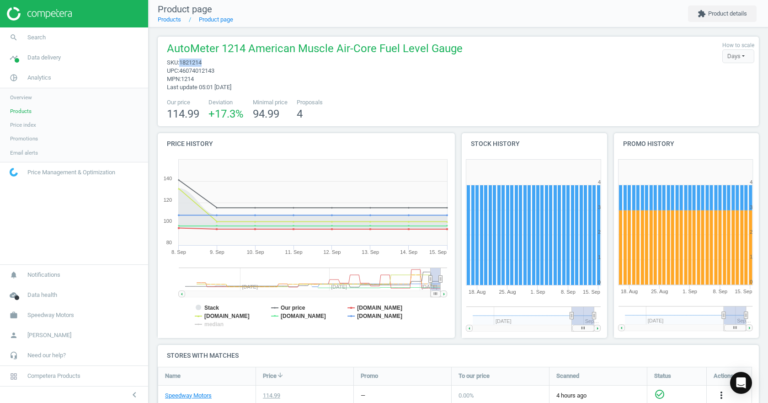
drag, startPoint x: 395, startPoint y: 279, endPoint x: 464, endPoint y: 276, distance: 68.7
click at [461, 276] on div "Price history Created with Highstock 6.2.0 Stack Our price summitracing.com jeg…" at bounding box center [458, 239] width 608 height 212
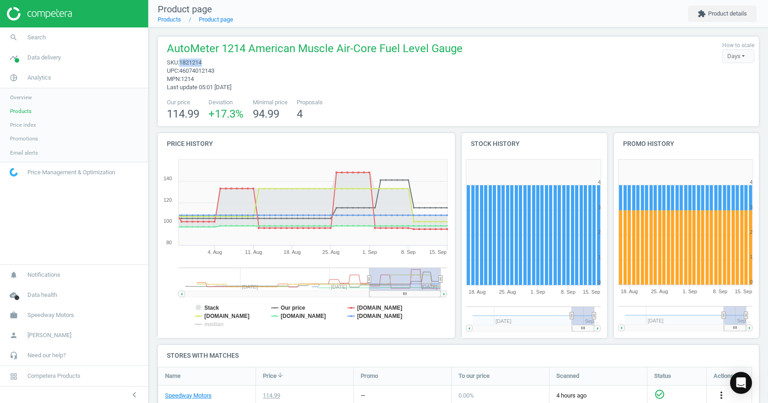
drag, startPoint x: 431, startPoint y: 280, endPoint x: 368, endPoint y: 281, distance: 62.2
click at [368, 281] on icon at bounding box center [369, 278] width 4 height 7
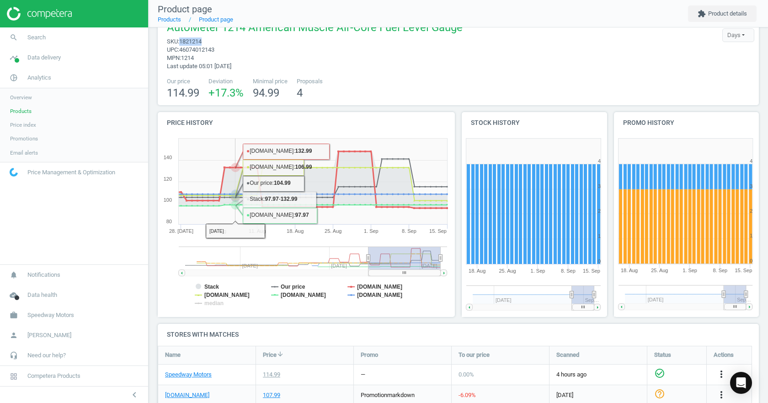
scroll to position [0, 0]
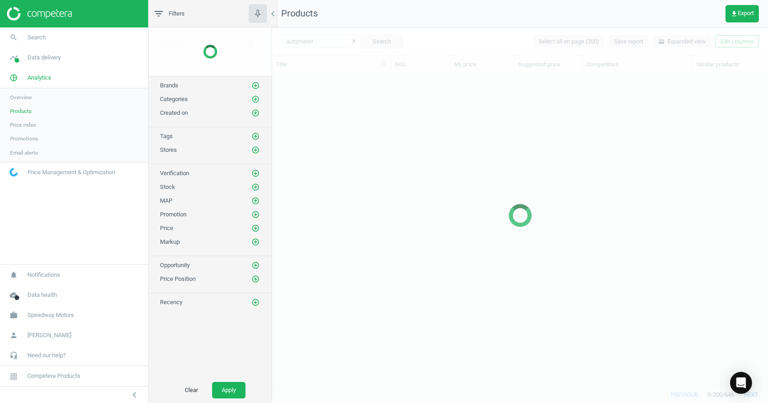
scroll to position [298, 489]
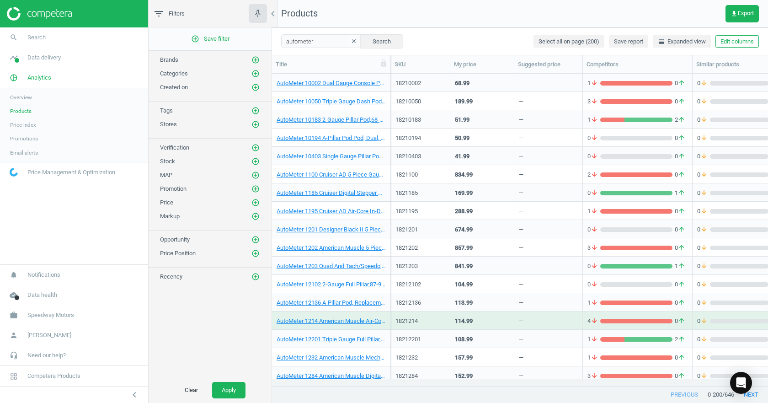
click at [351, 42] on icon "clear" at bounding box center [354, 41] width 6 height 6
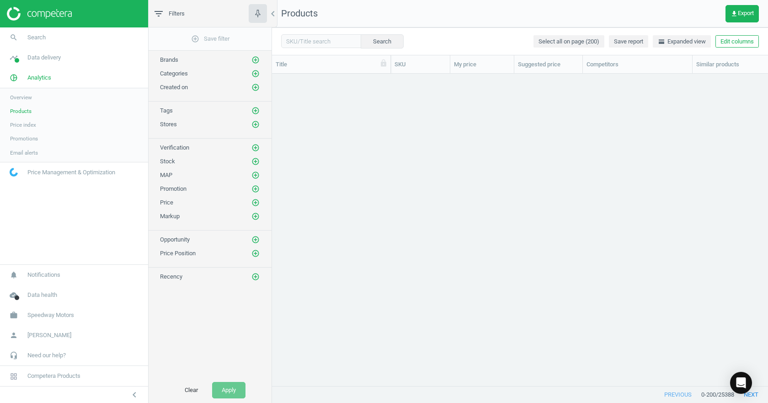
scroll to position [3352, 0]
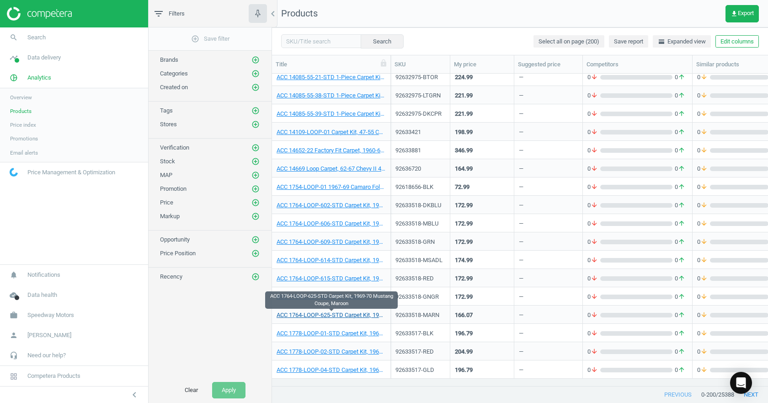
click at [322, 314] on link "ACC 1764-LOOP-625-STD Carpet Kit, 1969-70 Mustang Coupe, Maroon" at bounding box center [331, 315] width 109 height 8
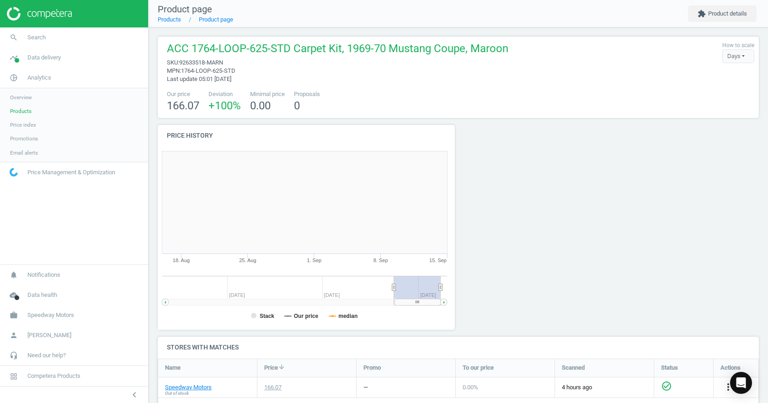
scroll to position [197, 308]
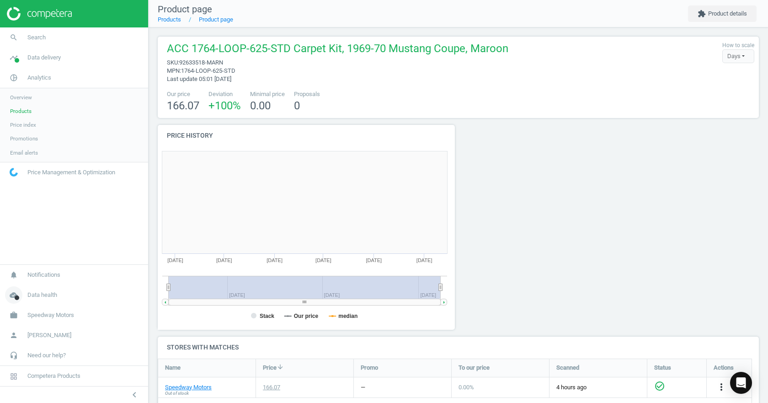
drag, startPoint x: 395, startPoint y: 287, endPoint x: 94, endPoint y: 302, distance: 302.0
click at [94, 304] on section "search Search timeline Data delivery Overview Matches dashboard Matches Rematch…" at bounding box center [384, 201] width 768 height 403
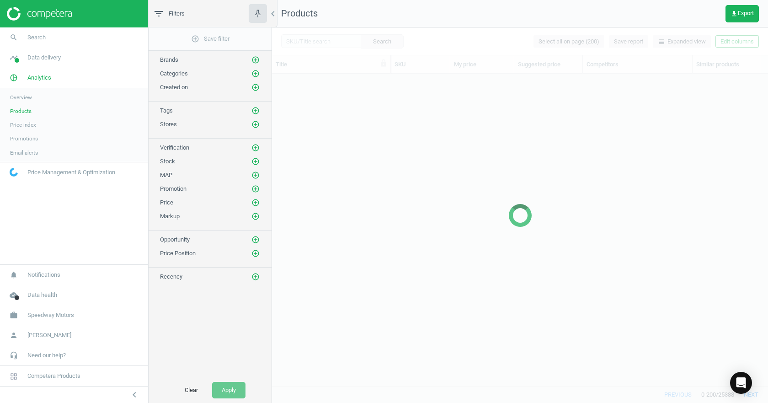
scroll to position [3297, 0]
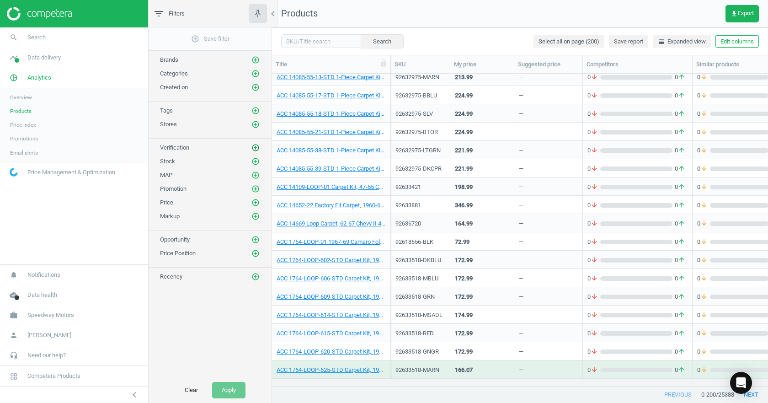
click at [257, 145] on icon "add_circle_outline" at bounding box center [255, 148] width 8 height 8
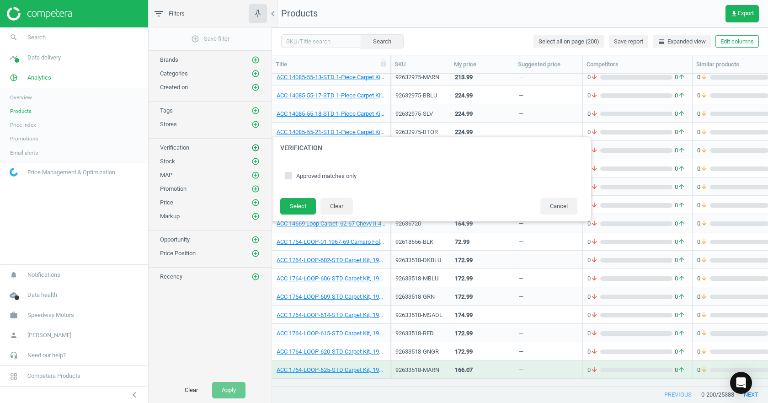
click at [257, 145] on icon "add_circle_outline" at bounding box center [255, 148] width 8 height 8
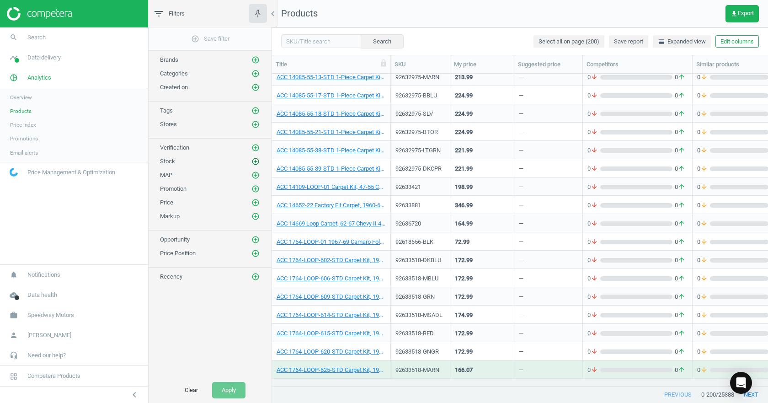
click at [251, 159] on icon "add_circle_outline" at bounding box center [255, 161] width 8 height 8
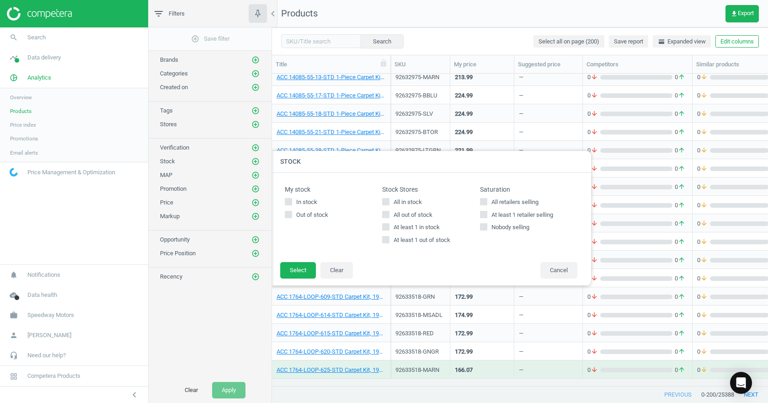
click at [500, 213] on span "At least 1 retailer selling" at bounding box center [522, 215] width 65 height 8
click at [486, 213] on input "At least 1 retailer selling" at bounding box center [483, 214] width 6 height 6
checkbox input "true"
click at [300, 199] on span "In stock" at bounding box center [306, 202] width 25 height 8
click at [292, 199] on input "In stock" at bounding box center [289, 201] width 6 height 6
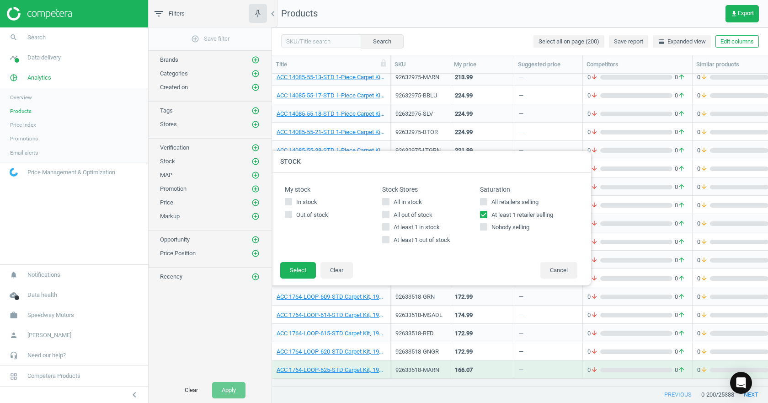
checkbox input "true"
click at [305, 269] on button "Select" at bounding box center [298, 270] width 36 height 16
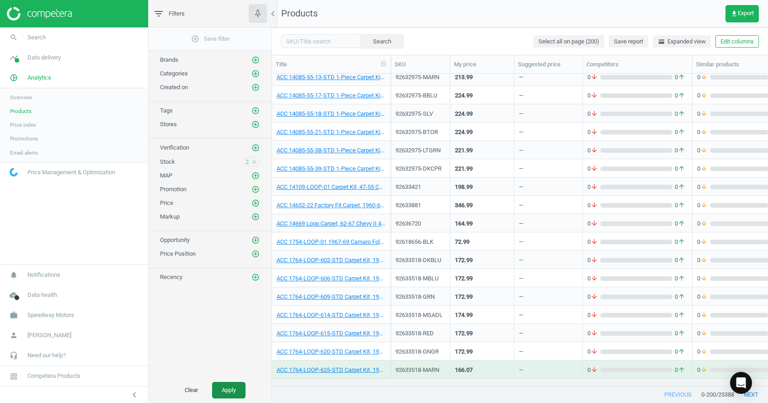
click at [228, 394] on button "Apply" at bounding box center [228, 390] width 33 height 16
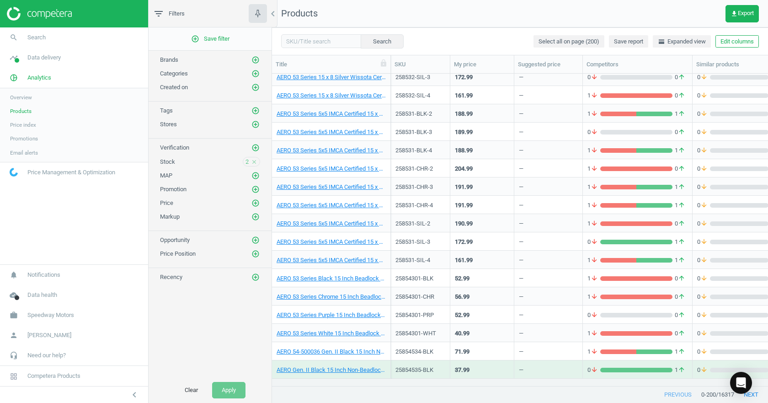
scroll to position [3352, 0]
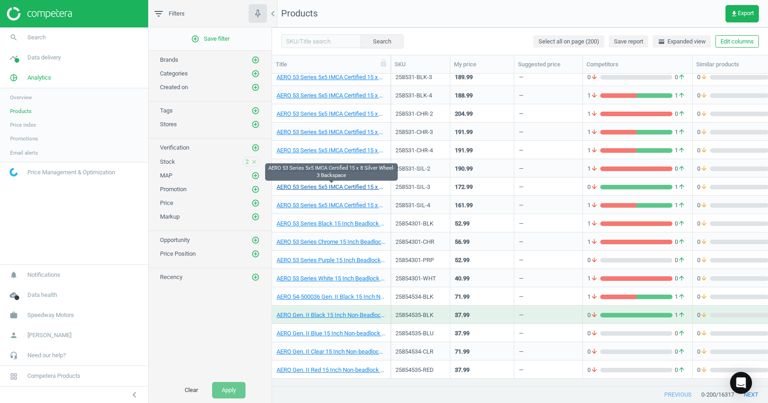
click at [335, 187] on link "AERO 53 Series 5x5 IMCA Certified 15 x 8 Silver Wheel-3 Backspace" at bounding box center [331, 187] width 109 height 8
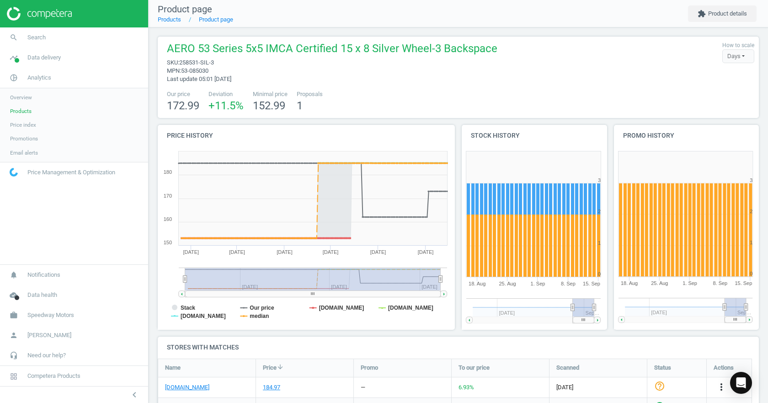
drag, startPoint x: 396, startPoint y: 278, endPoint x: 152, endPoint y: 266, distance: 244.4
click at [148, 271] on section "search Search timeline Data delivery Overview Matches dashboard Matches Rematch…" at bounding box center [384, 201] width 768 height 403
click at [188, 308] on tspan "Stack" at bounding box center [188, 307] width 15 height 6
click at [261, 314] on tspan "median" at bounding box center [259, 316] width 19 height 6
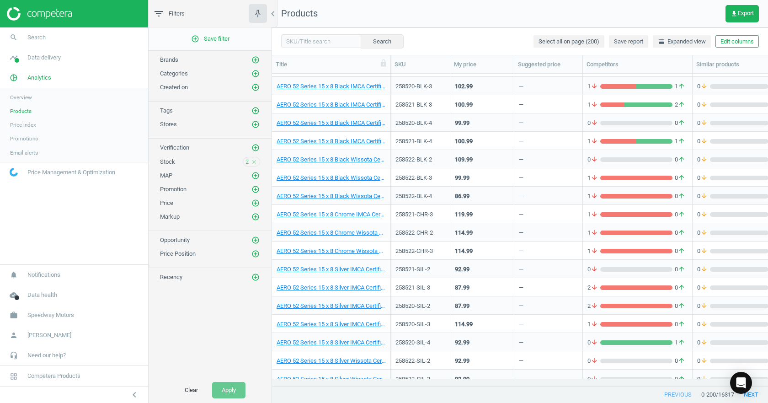
scroll to position [2712, 0]
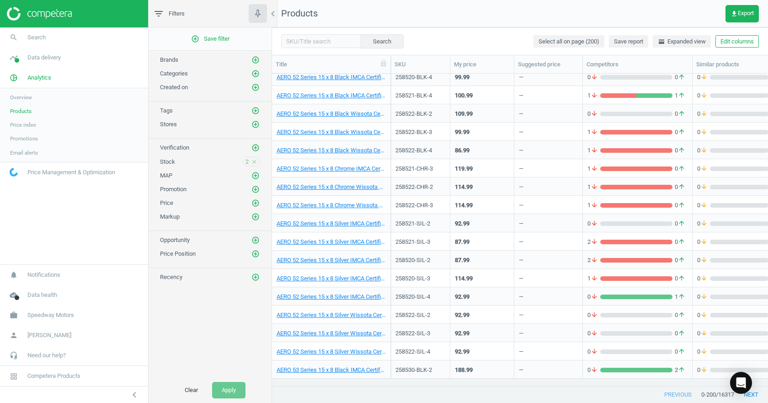
click at [225, 163] on div "Stock 2 close" at bounding box center [210, 162] width 100 height 10
click at [258, 240] on icon "add_circle_outline" at bounding box center [255, 240] width 8 height 8
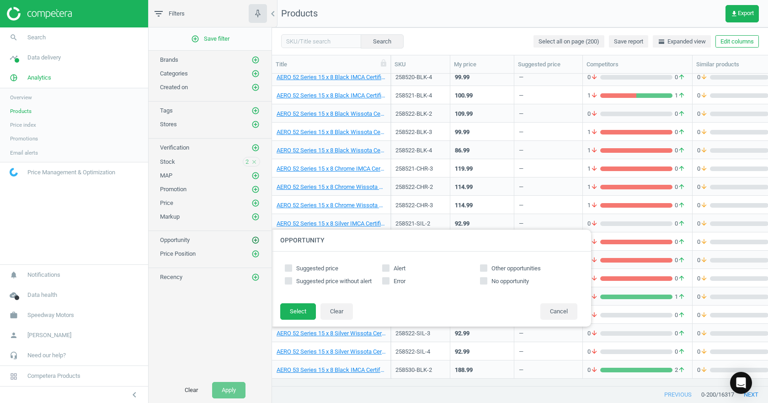
click at [258, 240] on icon "add_circle_outline" at bounding box center [255, 240] width 8 height 8
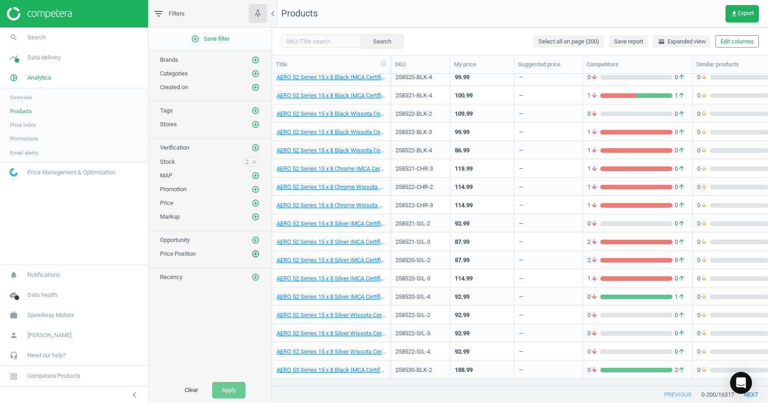
click at [254, 253] on icon "add_circle_outline" at bounding box center [255, 254] width 8 height 8
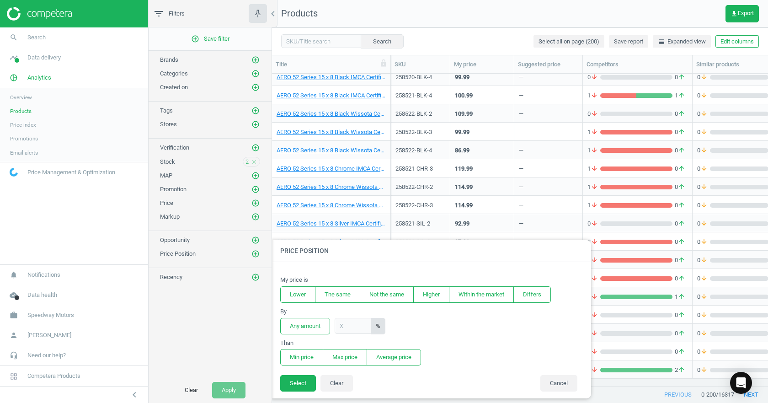
click at [214, 302] on div "add_circle_outline Save filter Brands add_circle_outline Categories add_circle_…" at bounding box center [210, 202] width 123 height 350
click at [563, 383] on button "Cancel" at bounding box center [558, 383] width 37 height 16
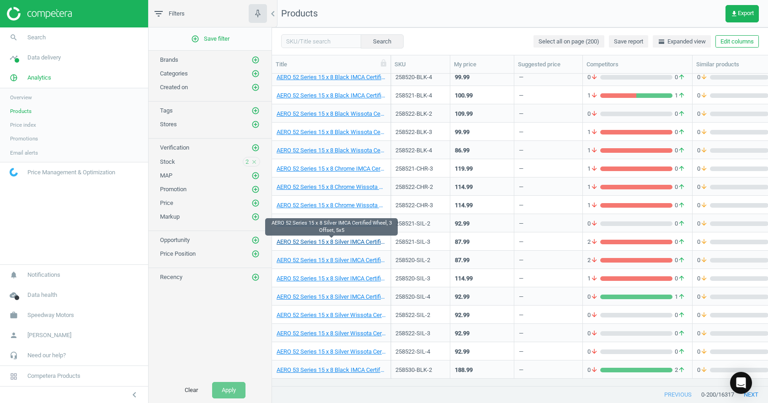
click at [342, 242] on link "AERO 52 Series 15 x 8 Silver IMCA Certified Wheel, 3 Offset, 5x5" at bounding box center [331, 242] width 109 height 8
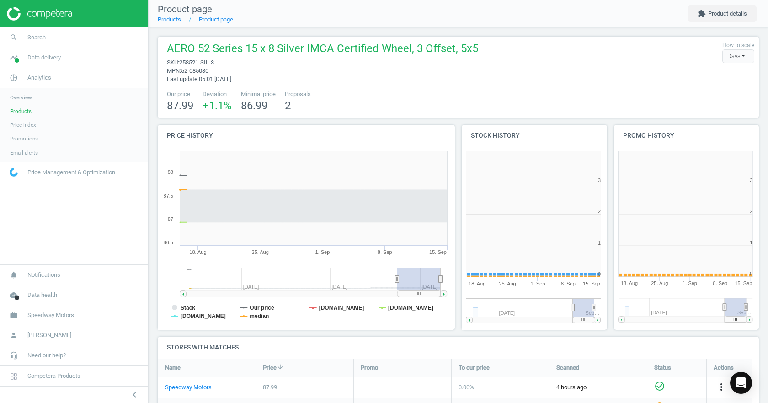
scroll to position [197, 158]
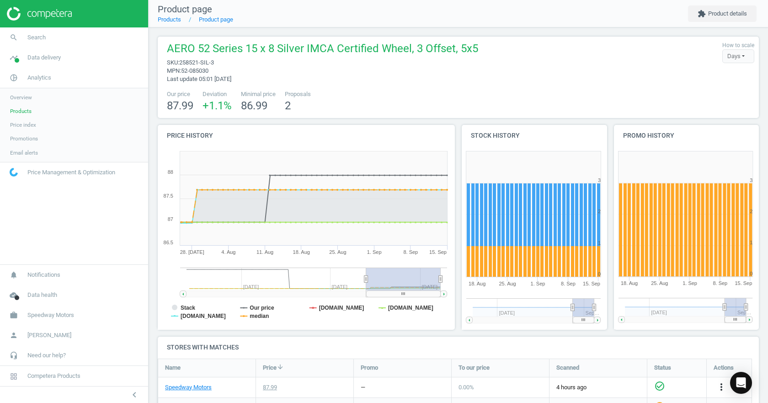
drag, startPoint x: 397, startPoint y: 277, endPoint x: 366, endPoint y: 279, distance: 31.1
click at [366, 279] on icon at bounding box center [366, 278] width 4 height 7
click at [179, 310] on rect at bounding box center [305, 238] width 294 height 183
click at [186, 306] on tspan "Stack" at bounding box center [188, 307] width 15 height 6
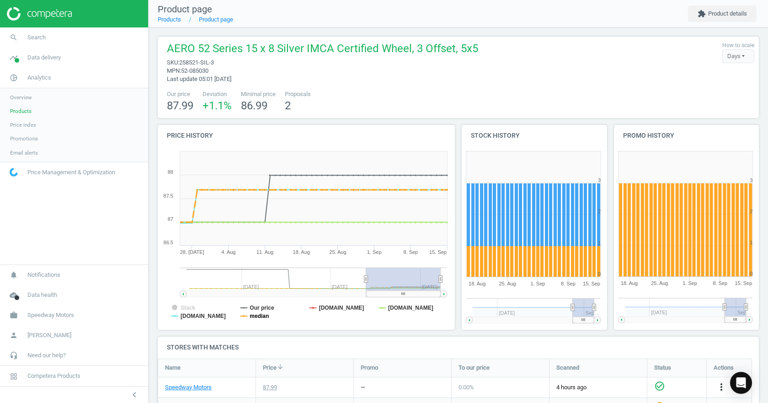
click at [264, 315] on tspan "median" at bounding box center [259, 316] width 19 height 6
drag, startPoint x: 219, startPoint y: 63, endPoint x: 181, endPoint y: 59, distance: 38.5
click at [181, 59] on span "sku : 258521-SIL-3" at bounding box center [322, 63] width 311 height 8
copy span "258521-SIL-3"
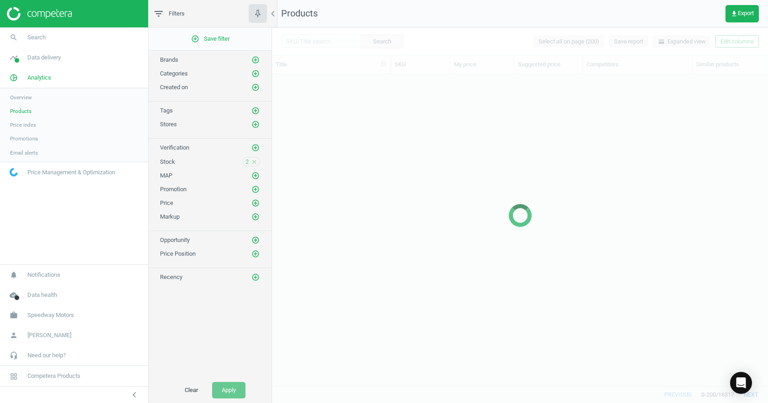
scroll to position [2584, 0]
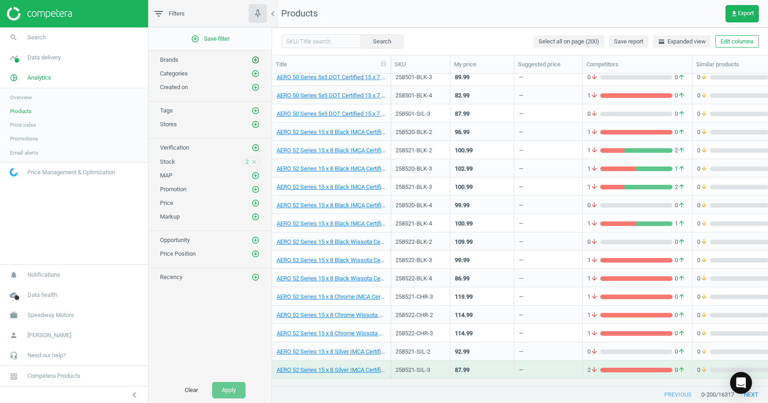
click at [253, 59] on icon "add_circle_outline" at bounding box center [255, 60] width 8 height 8
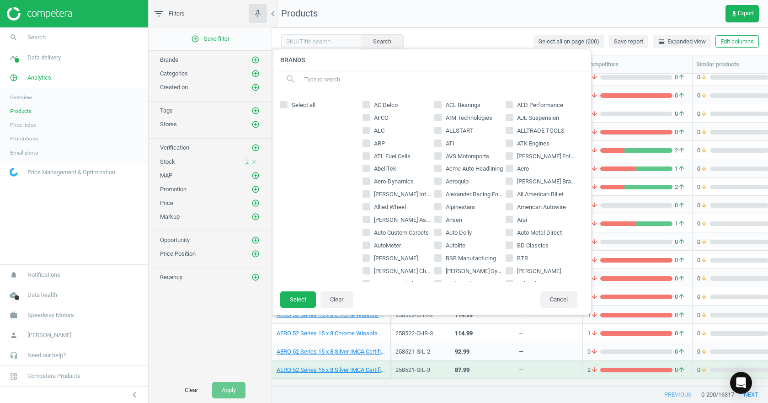
click at [384, 245] on span "AutoMeter" at bounding box center [387, 245] width 31 height 8
click at [369, 245] on input "AutoMeter" at bounding box center [366, 245] width 6 height 6
checkbox input "true"
click at [303, 302] on button "Select" at bounding box center [298, 299] width 36 height 16
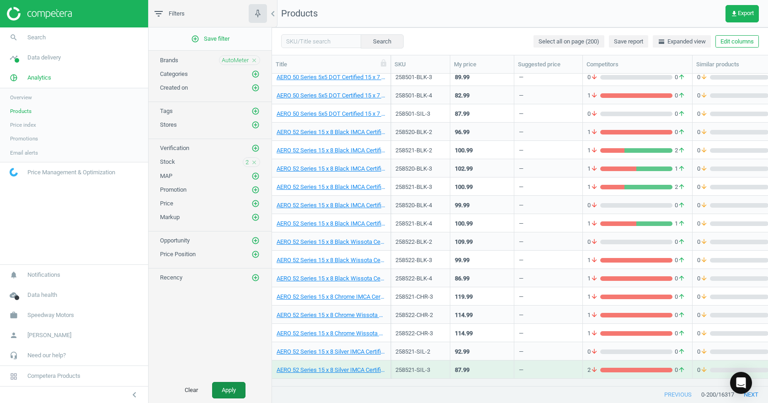
drag, startPoint x: 224, startPoint y: 389, endPoint x: 243, endPoint y: 381, distance: 20.5
click at [226, 387] on button "Apply" at bounding box center [228, 390] width 33 height 16
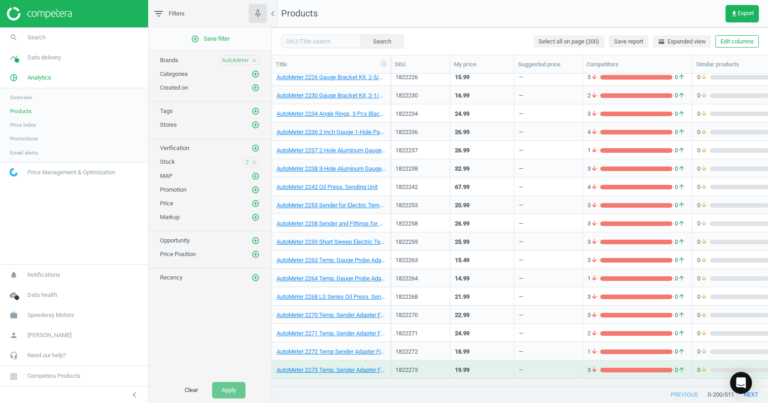
scroll to position [2630, 0]
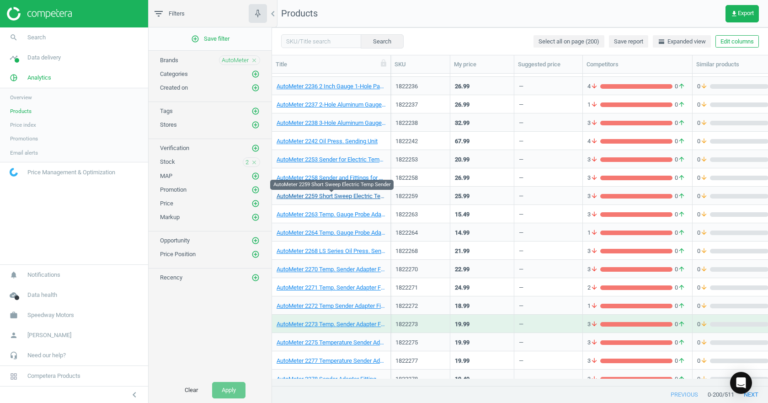
click at [334, 196] on link "AutoMeter 2259 Short Sweep Electric Temp Sender" at bounding box center [331, 196] width 109 height 8
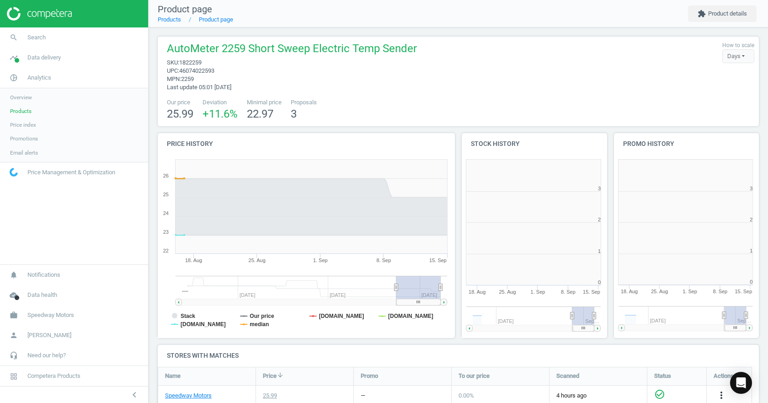
scroll to position [197, 158]
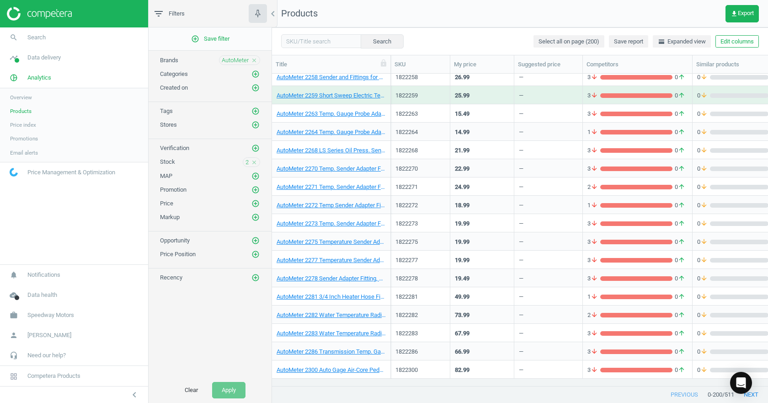
scroll to position [3050, 0]
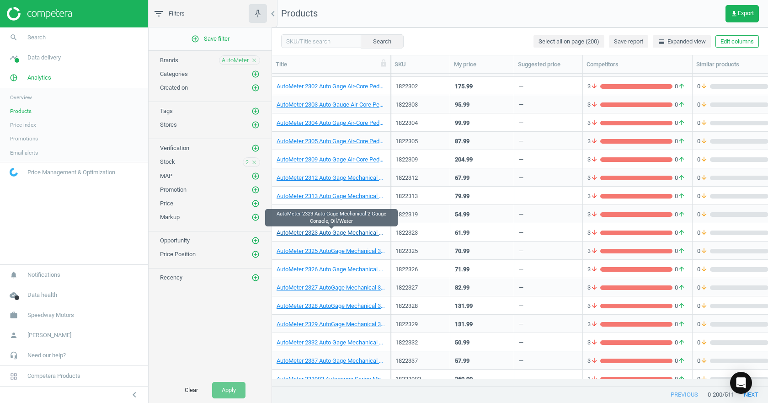
click at [352, 231] on link "AutoMeter 2323 Auto Gage Mechanical 2 Gauge Console, Oil/Water" at bounding box center [331, 233] width 109 height 8
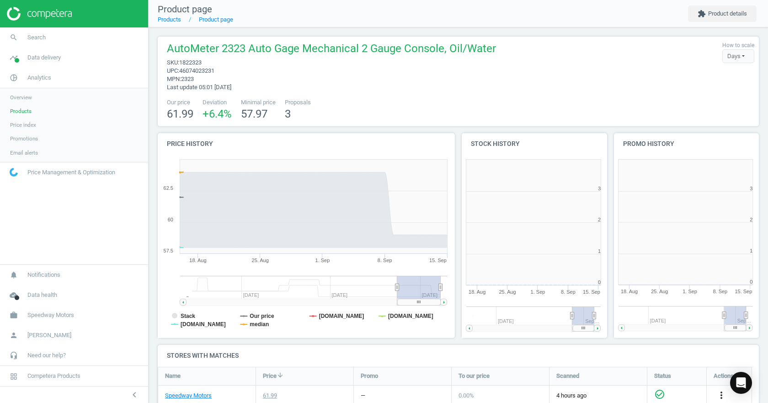
scroll to position [197, 158]
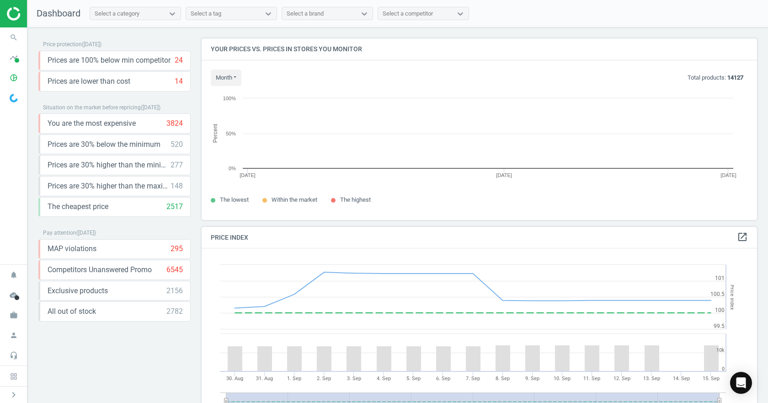
scroll to position [195, 563]
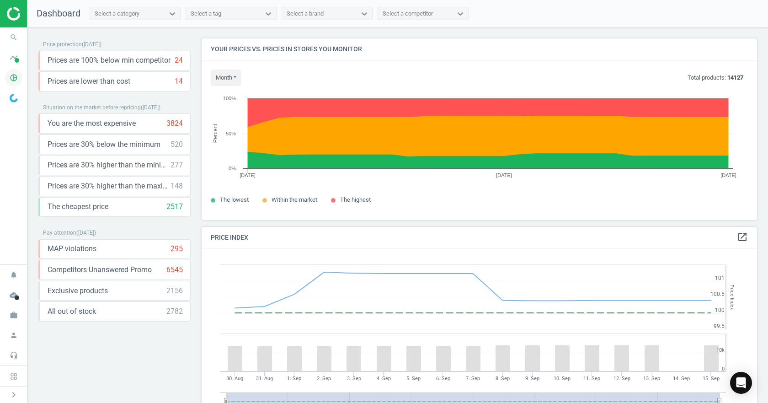
click at [13, 80] on icon "pie_chart_outlined" at bounding box center [13, 77] width 17 height 17
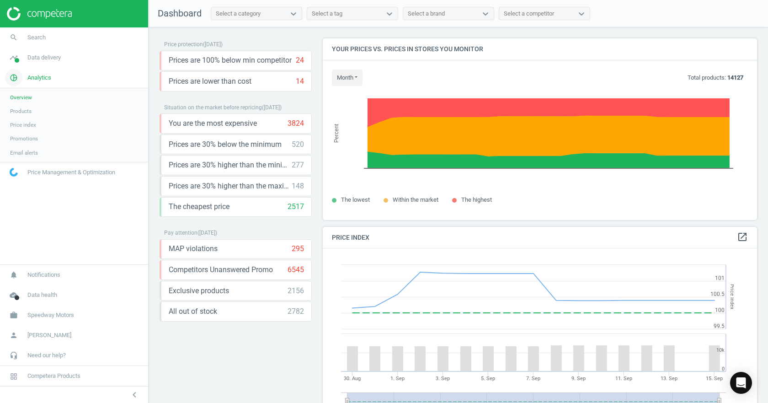
scroll to position [224, 442]
click at [32, 32] on link "search Search" at bounding box center [74, 37] width 148 height 20
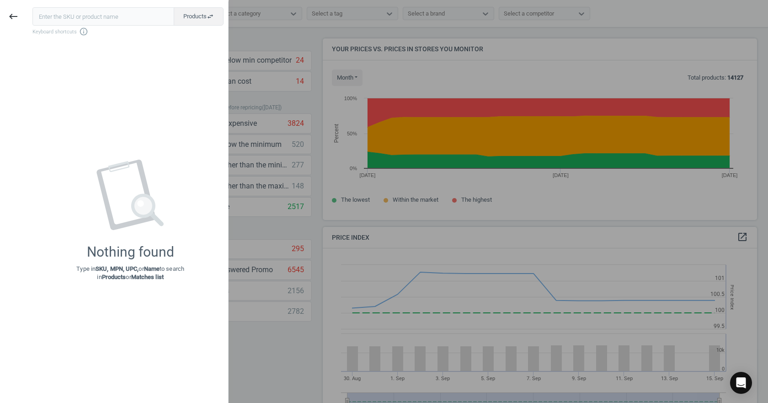
drag, startPoint x: 327, startPoint y: 228, endPoint x: 321, endPoint y: 229, distance: 5.7
click at [326, 228] on div at bounding box center [384, 201] width 768 height 403
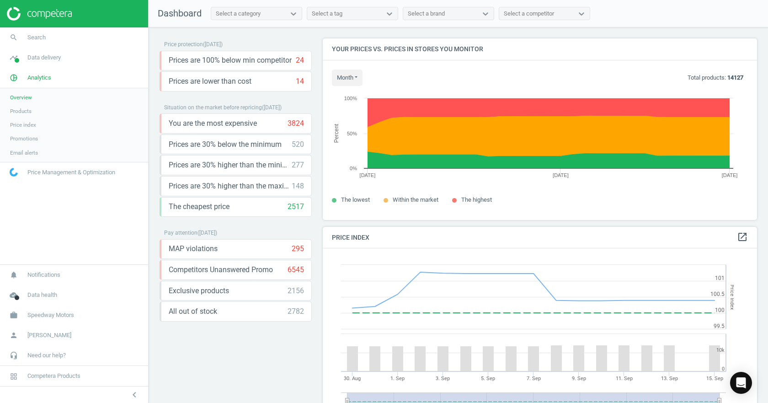
click at [37, 125] on link "Price index" at bounding box center [74, 125] width 148 height 14
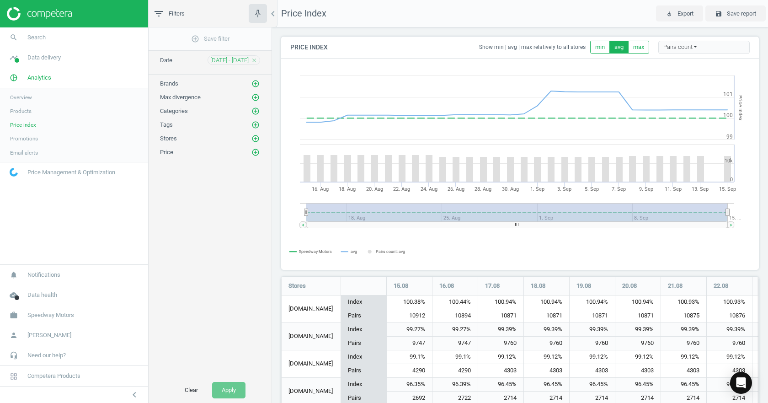
scroll to position [172, 485]
click at [256, 83] on icon "add_circle_outline" at bounding box center [255, 84] width 8 height 8
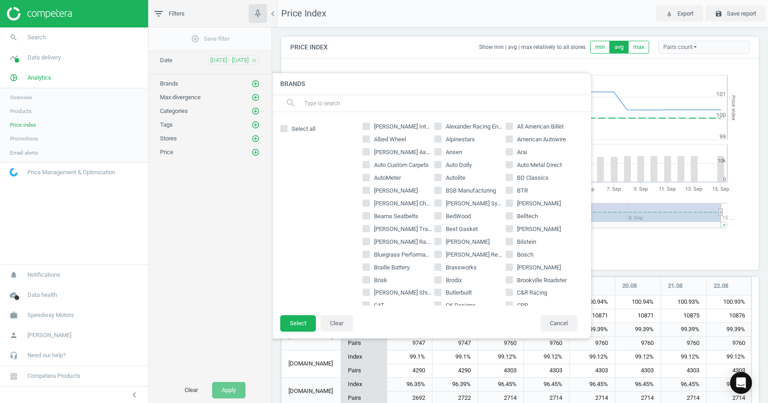
scroll to position [183, 0]
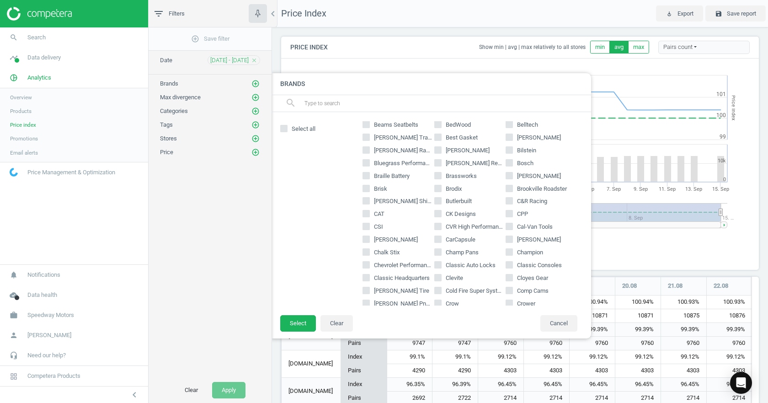
click at [320, 107] on input "text" at bounding box center [443, 103] width 281 height 15
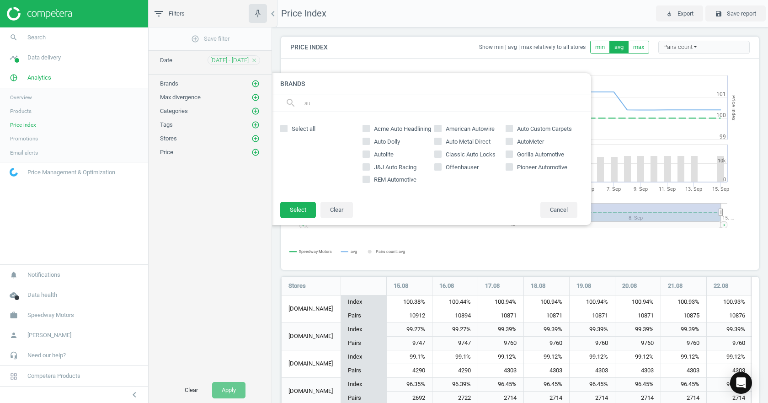
scroll to position [0, 0]
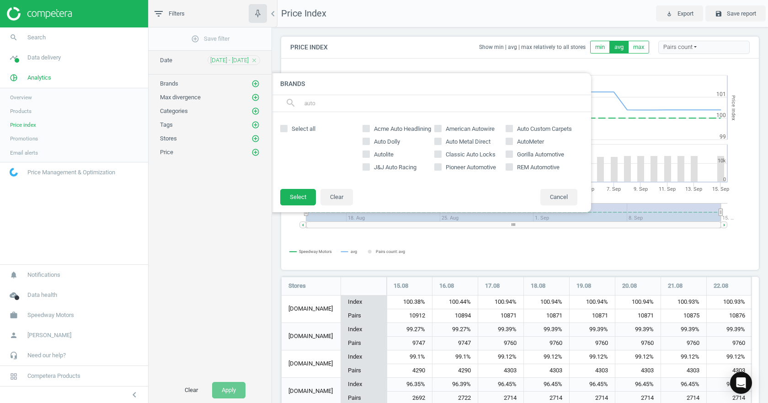
type input "auto"
click at [509, 144] on input "AutoMeter" at bounding box center [509, 141] width 6 height 6
checkbox input "true"
click at [300, 199] on button "Select" at bounding box center [298, 197] width 36 height 16
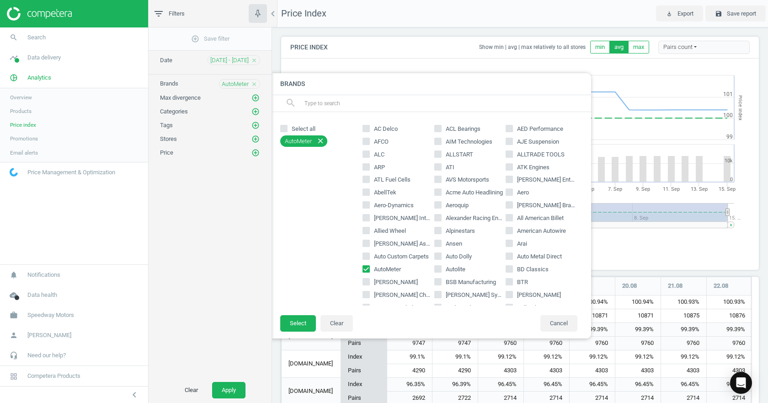
scroll to position [5, 5]
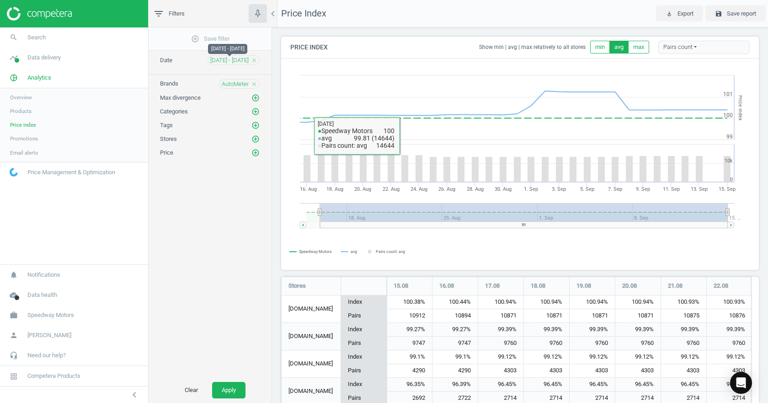
click at [234, 61] on span "[DATE] - [DATE]" at bounding box center [229, 60] width 38 height 8
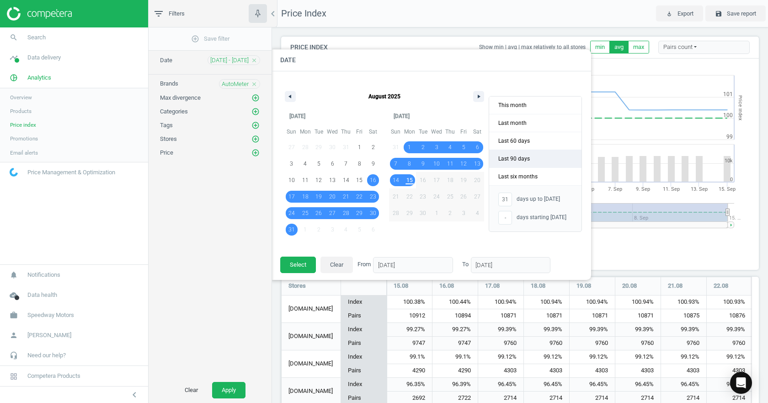
click at [513, 159] on span "Last 90 days" at bounding box center [535, 158] width 92 height 17
type input "-"
type input "[DATE]"
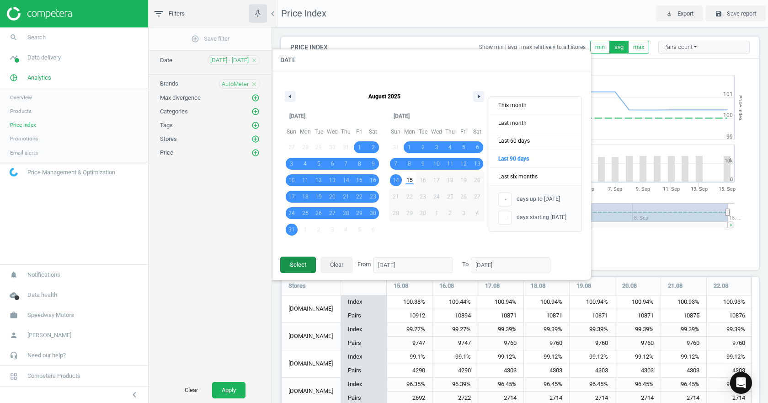
click at [301, 265] on button "Select" at bounding box center [298, 264] width 36 height 16
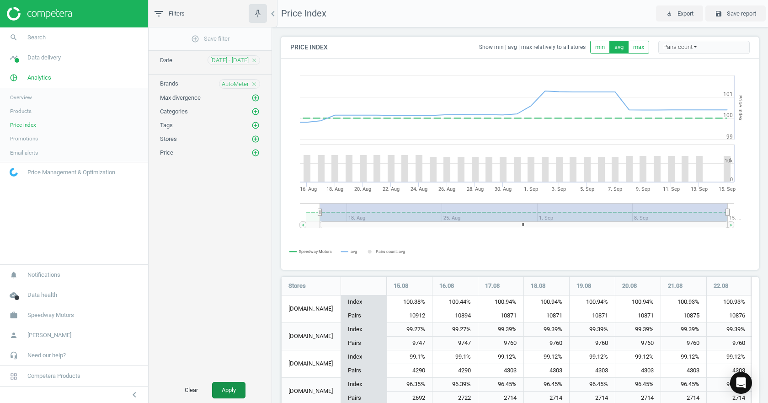
drag, startPoint x: 216, startPoint y: 385, endPoint x: 239, endPoint y: 377, distance: 23.7
click at [217, 385] on button "Apply" at bounding box center [228, 390] width 33 height 16
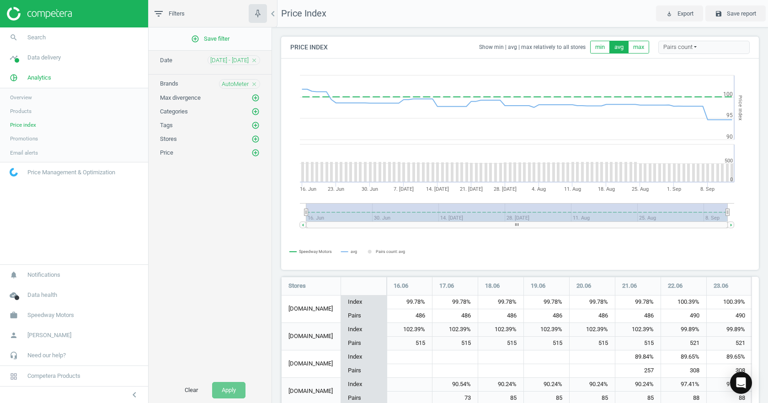
scroll to position [172, 485]
click at [242, 62] on span "[DATE] - [DATE]" at bounding box center [229, 60] width 38 height 8
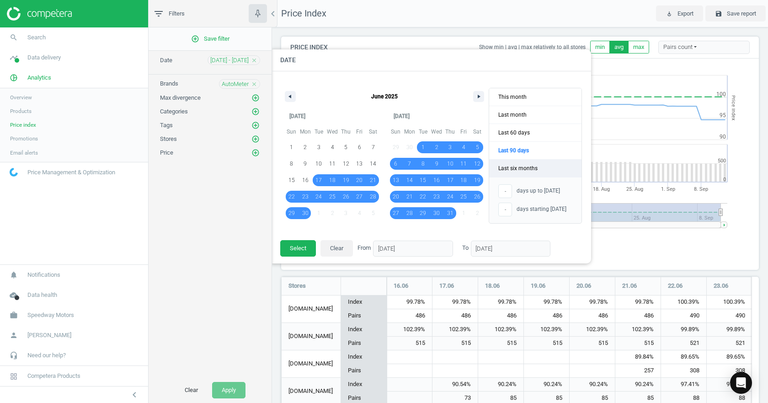
click at [524, 170] on span "Last six months" at bounding box center [535, 168] width 92 height 17
type input "[DATE]"
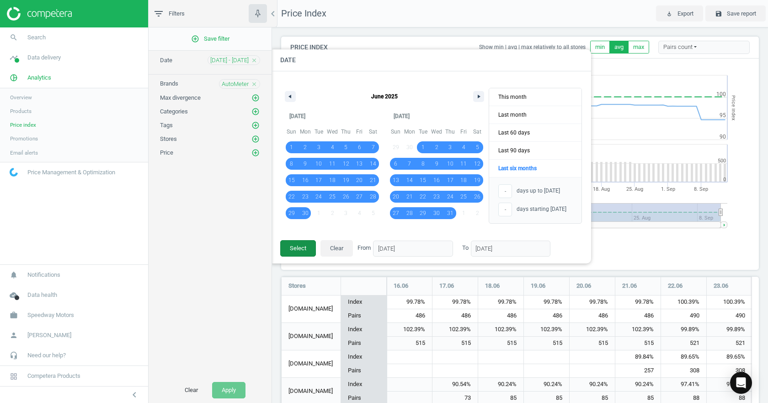
click at [296, 247] on button "Select" at bounding box center [298, 248] width 36 height 16
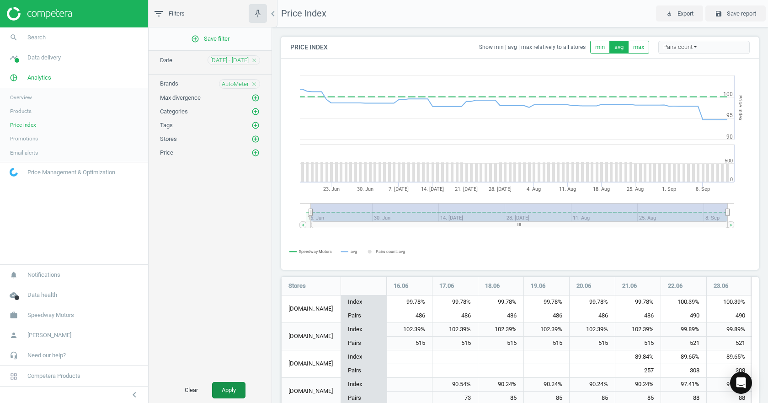
click at [230, 390] on button "Apply" at bounding box center [228, 390] width 33 height 16
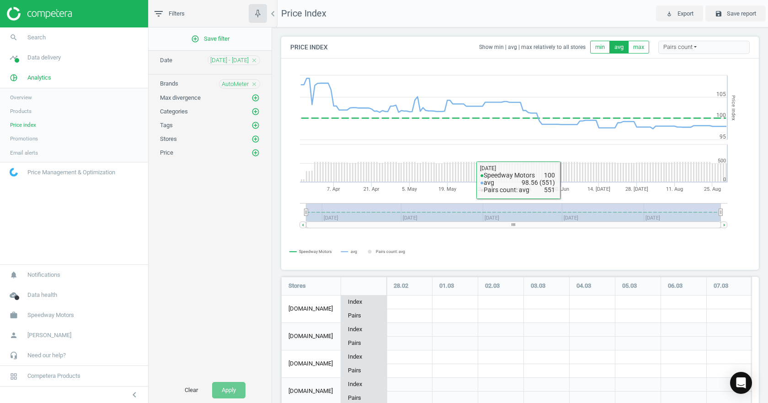
scroll to position [48, 0]
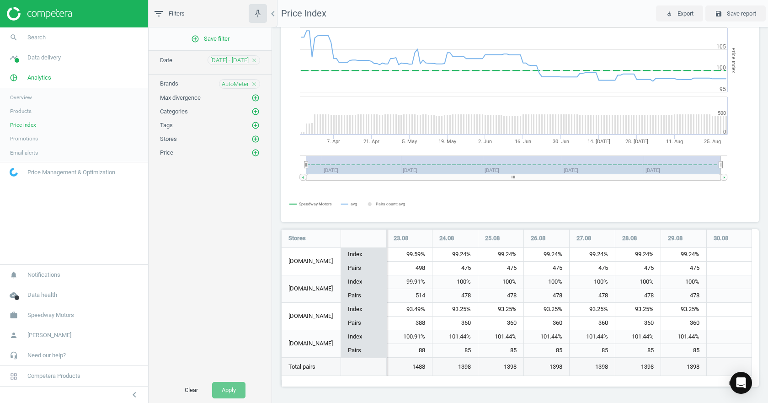
drag, startPoint x: 287, startPoint y: 383, endPoint x: 767, endPoint y: 303, distance: 487.5
click at [767, 304] on div "Price Index Show min | avg | max relatively to all stores min avg max Pairs cou…" at bounding box center [520, 214] width 496 height 375
drag, startPoint x: 726, startPoint y: 383, endPoint x: 767, endPoint y: 381, distance: 41.2
click at [767, 381] on div "Price Index Show min | avg | max relatively to all stores min avg max Pairs cou…" at bounding box center [520, 214] width 496 height 375
drag, startPoint x: 692, startPoint y: 164, endPoint x: 724, endPoint y: 166, distance: 32.1
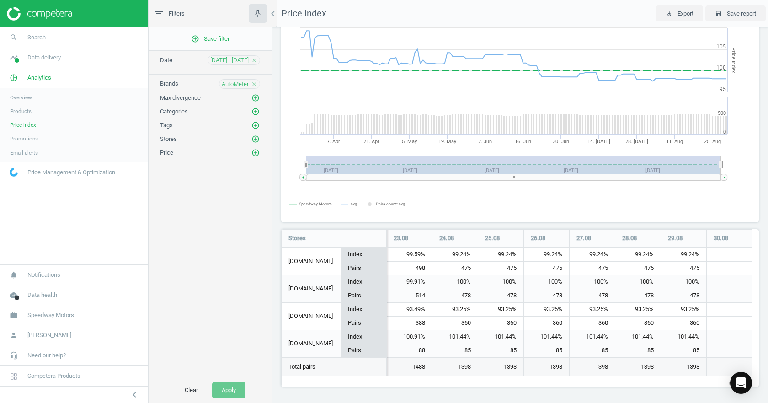
click at [724, 166] on icon "Created with Highstock 6.2.0 Price Index Speedway Motors avg Pairs count: avg […" at bounding box center [517, 116] width 470 height 210
click at [231, 61] on span "[DATE] - [DATE]" at bounding box center [229, 60] width 38 height 8
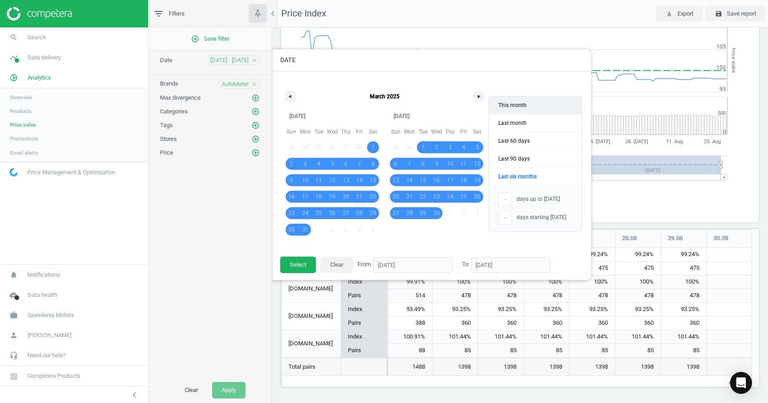
click at [520, 104] on span "This month" at bounding box center [535, 104] width 92 height 17
type input "15"
type input "[DATE]"
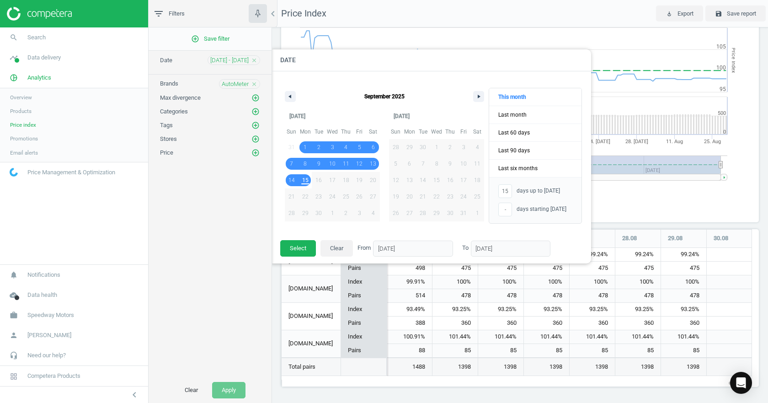
click at [280, 247] on footer "Select Clear From [DATE] To [DATE]" at bounding box center [431, 252] width 320 height 24
click at [287, 251] on button "Select" at bounding box center [298, 248] width 36 height 16
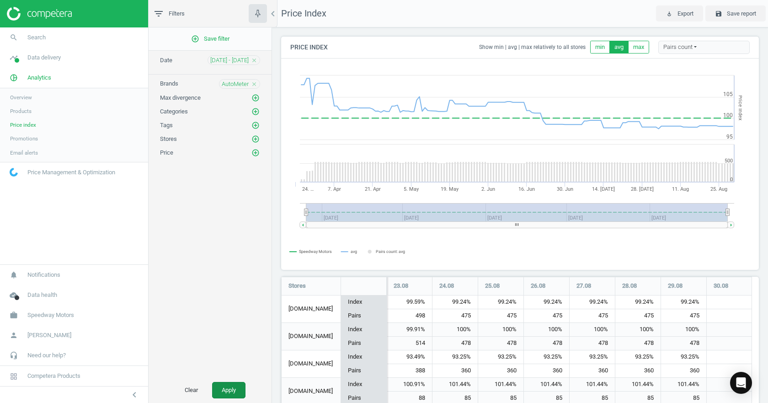
click at [220, 389] on button "Apply" at bounding box center [228, 390] width 33 height 16
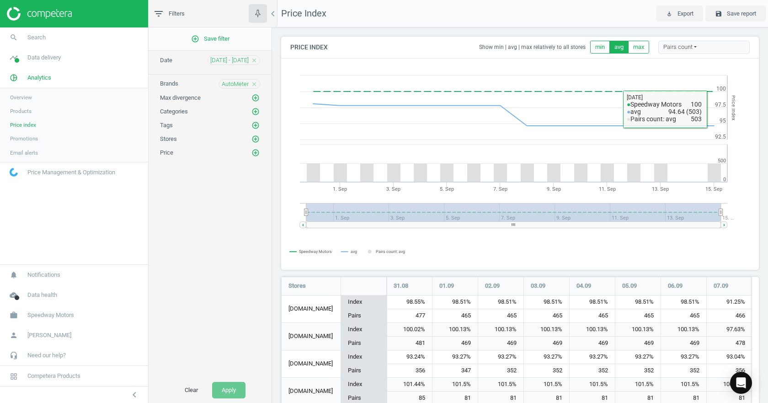
scroll to position [48, 0]
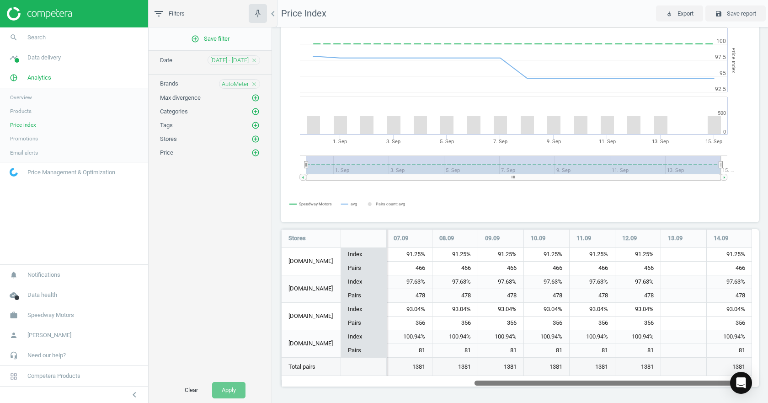
drag, startPoint x: 534, startPoint y: 380, endPoint x: 767, endPoint y: 365, distance: 234.1
click at [767, 368] on div "Price Index Show min | avg | max relatively to all stores min avg max Pairs cou…" at bounding box center [520, 214] width 496 height 375
drag, startPoint x: 627, startPoint y: 253, endPoint x: 741, endPoint y: 252, distance: 114.3
click at [741, 252] on div "98.55% 477 98.51% 465 98.51% 465 98.51% 465 98.51% 465 98.51% 465 98.51% 465 91…" at bounding box center [410, 261] width 686 height 27
click at [750, 287] on div "97.63%" at bounding box center [729, 282] width 45 height 14
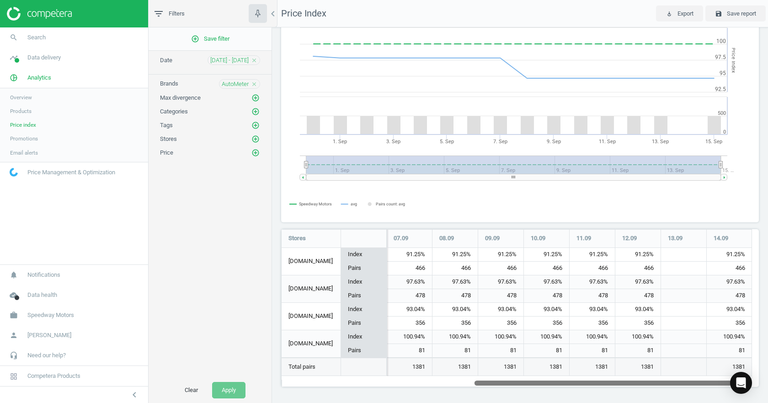
drag, startPoint x: 628, startPoint y: 383, endPoint x: 653, endPoint y: 385, distance: 25.7
click at [653, 385] on div at bounding box center [612, 382] width 277 height 8
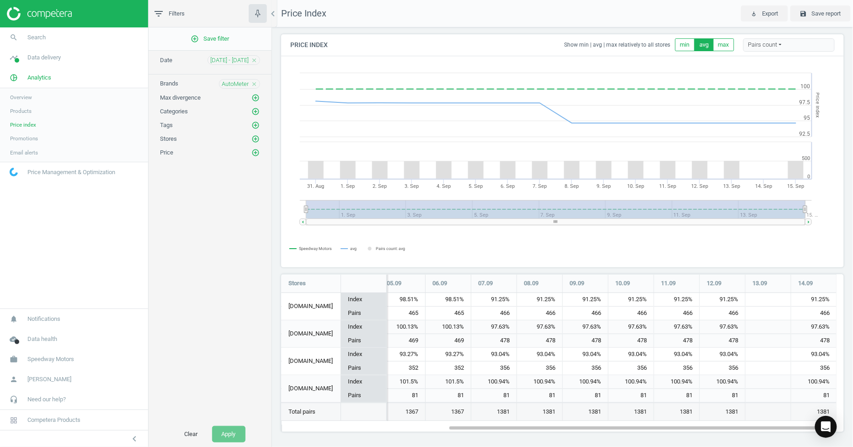
scroll to position [0, 0]
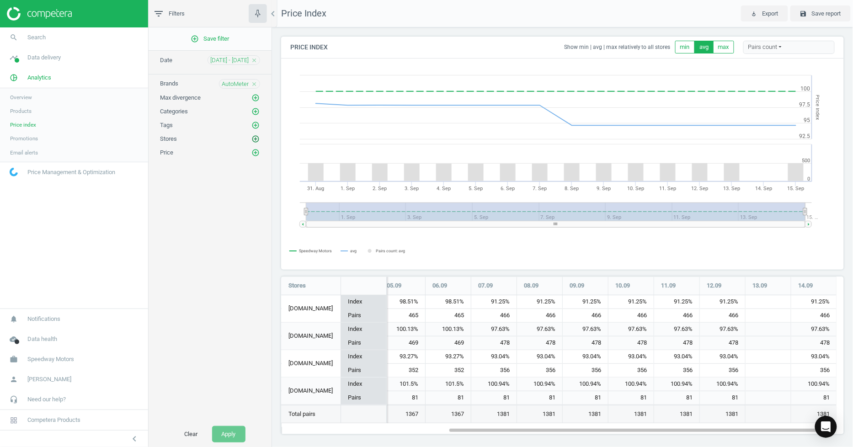
click at [253, 138] on icon "add_circle_outline" at bounding box center [255, 139] width 8 height 8
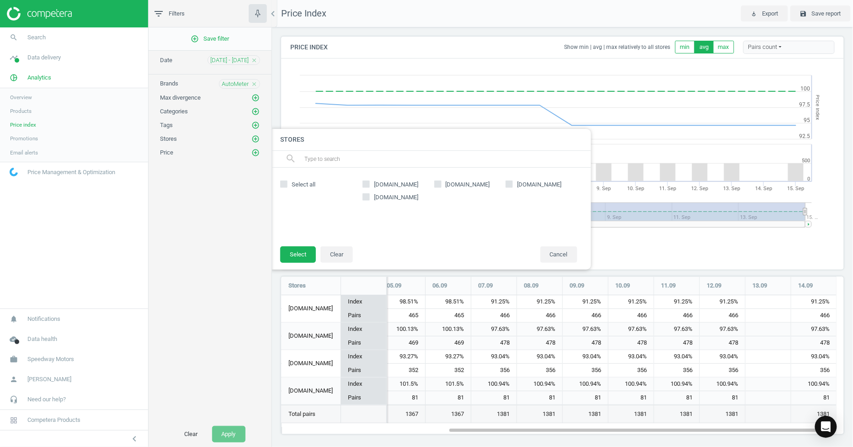
click at [374, 186] on span "[DOMAIN_NAME]" at bounding box center [396, 185] width 48 height 8
click at [369, 186] on input "[DOMAIN_NAME]" at bounding box center [366, 184] width 6 height 6
checkbox input "true"
click at [455, 184] on span "[DOMAIN_NAME]" at bounding box center [468, 185] width 48 height 8
click at [441, 184] on input "[DOMAIN_NAME]" at bounding box center [438, 184] width 6 height 6
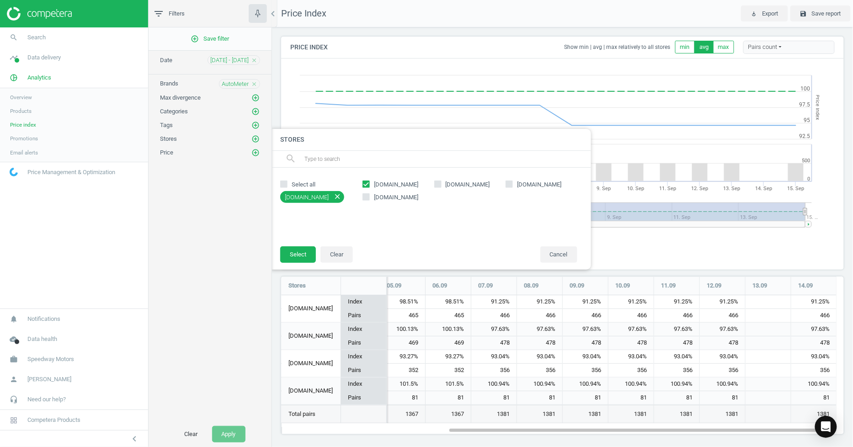
checkbox input "true"
click at [295, 257] on button "Select" at bounding box center [298, 254] width 36 height 16
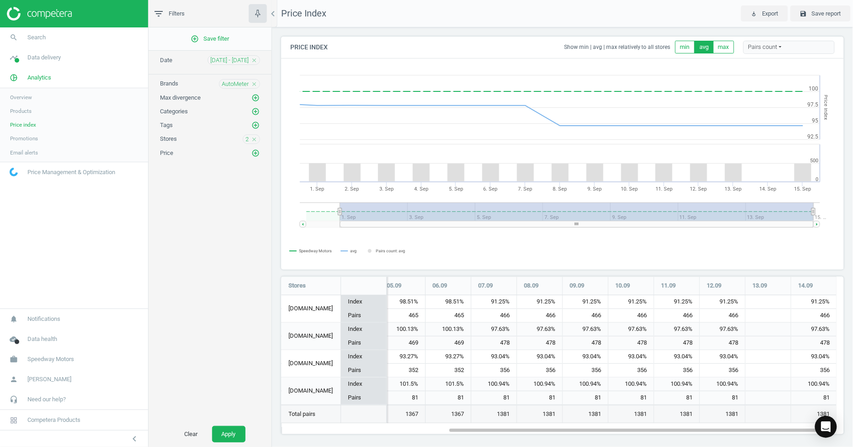
click at [222, 402] on div "Clear Apply" at bounding box center [210, 434] width 123 height 26
click at [223, 402] on button "Apply" at bounding box center [228, 434] width 33 height 16
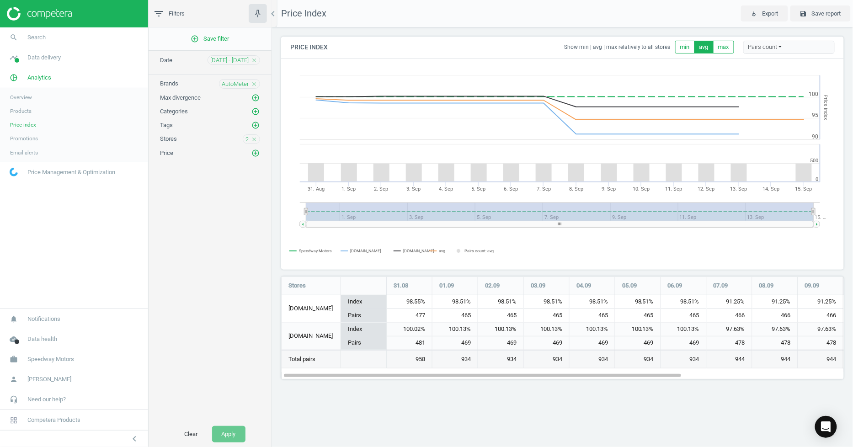
scroll to position [117, 577]
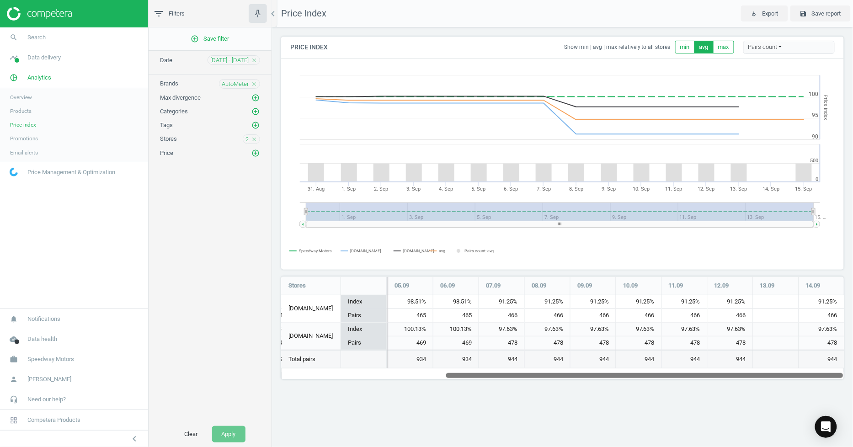
drag, startPoint x: 620, startPoint y: 373, endPoint x: 852, endPoint y: 371, distance: 232.7
click at [767, 371] on div "Price Index Show min | avg | max relatively to all stores min avg max Pairs cou…" at bounding box center [562, 211] width 581 height 368
